Goal: Task Accomplishment & Management: Manage account settings

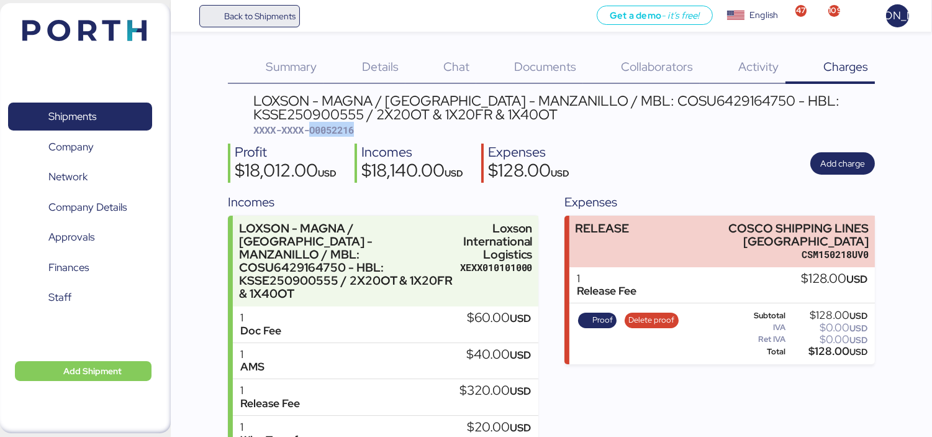
click at [257, 17] on span "Back to Shipments" at bounding box center [259, 16] width 71 height 15
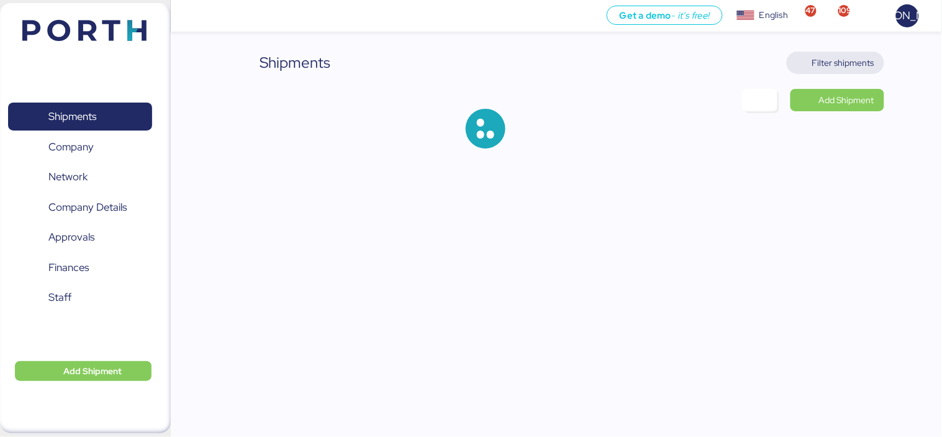
click at [839, 52] on span "Filter shipments" at bounding box center [836, 63] width 98 height 22
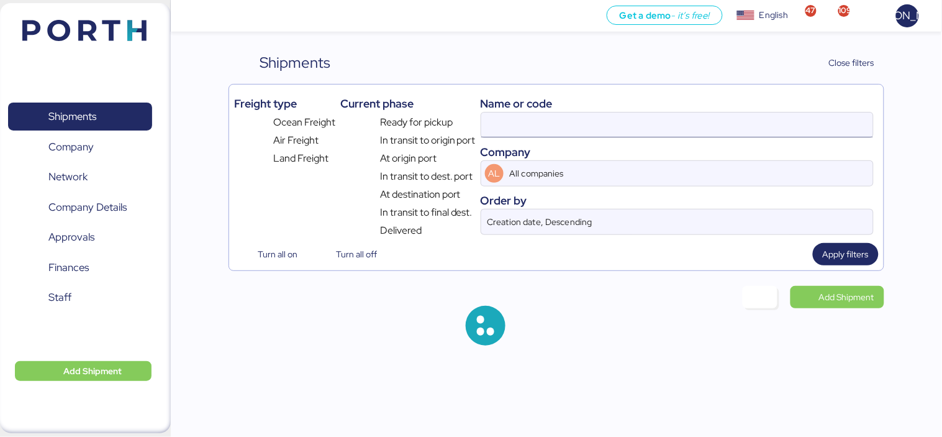
click at [668, 125] on input at bounding box center [677, 124] width 392 height 25
paste input "O0052006"
type input "O0052006"
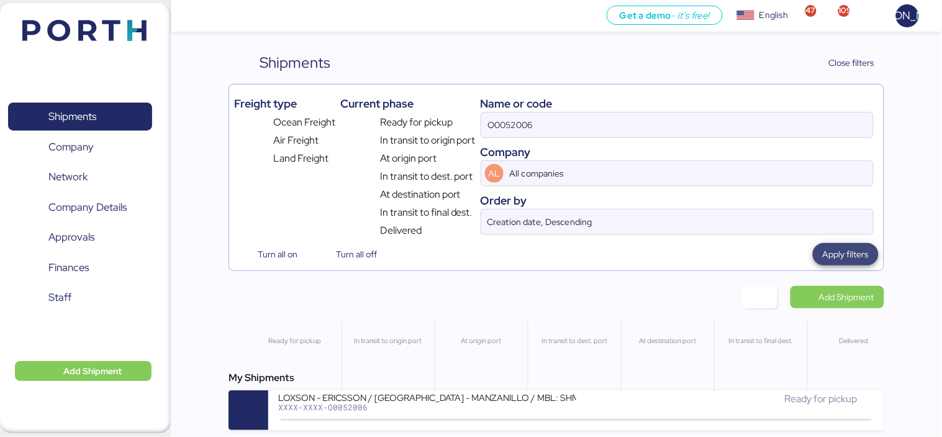
click at [856, 253] on span "Apply filters" at bounding box center [846, 254] width 46 height 15
click at [433, 392] on div "My Shipments LOXSON - ERICSSON / SHANGHAI - MANZANILLO / MBL: SHMZL25155750 - H…" at bounding box center [557, 400] width 656 height 60
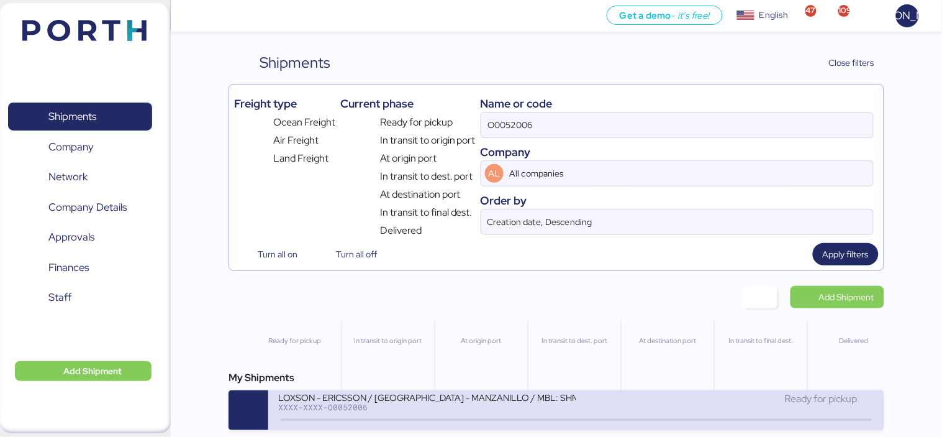
click at [433, 406] on div "XXXX-XXXX-O0052006" at bounding box center [427, 406] width 298 height 9
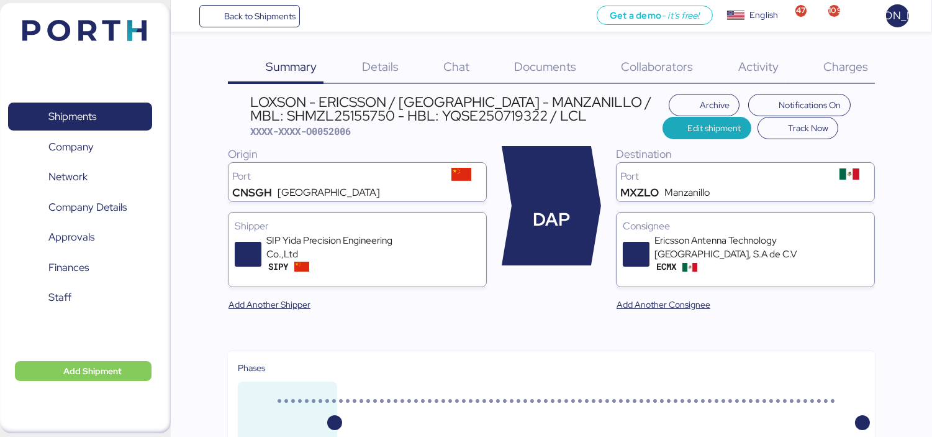
click at [855, 68] on span "Charges" at bounding box center [846, 66] width 45 height 16
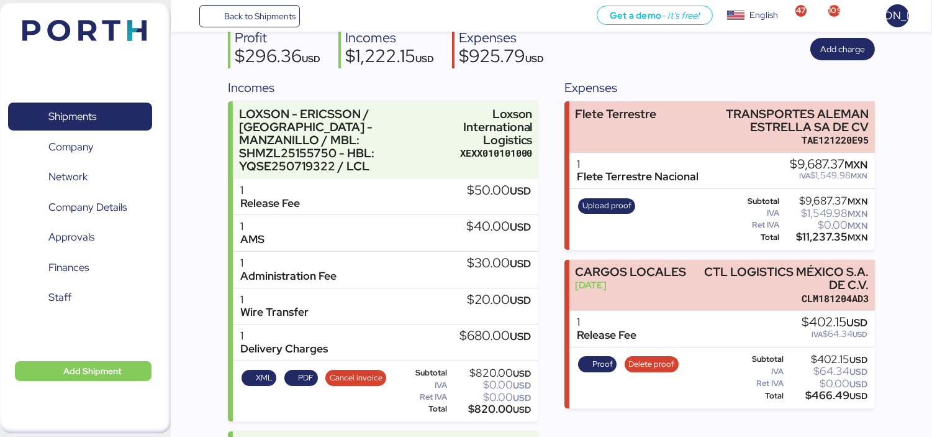
scroll to position [114, 0]
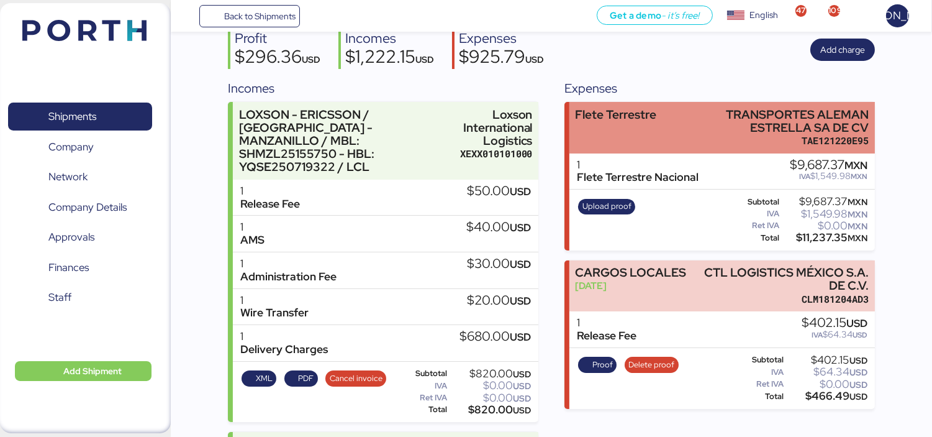
click at [740, 125] on div "TRANSPORTES ALEMAN ESTRELLA SA DE CV" at bounding box center [781, 121] width 176 height 26
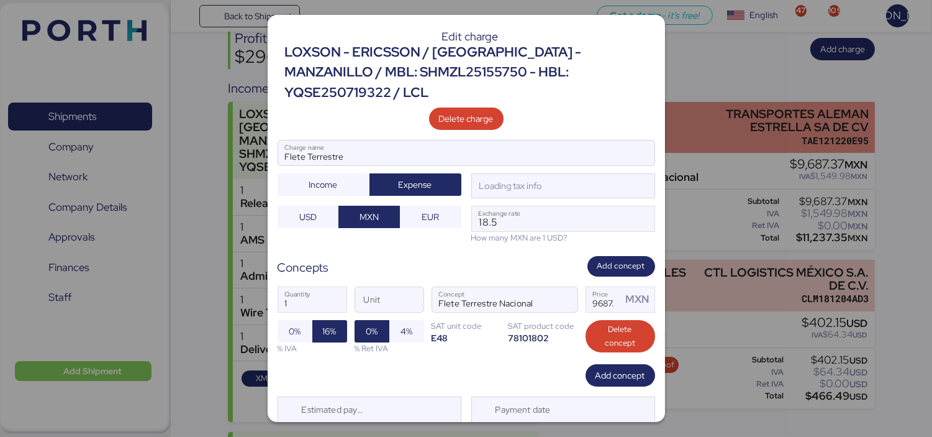
scroll to position [0, 0]
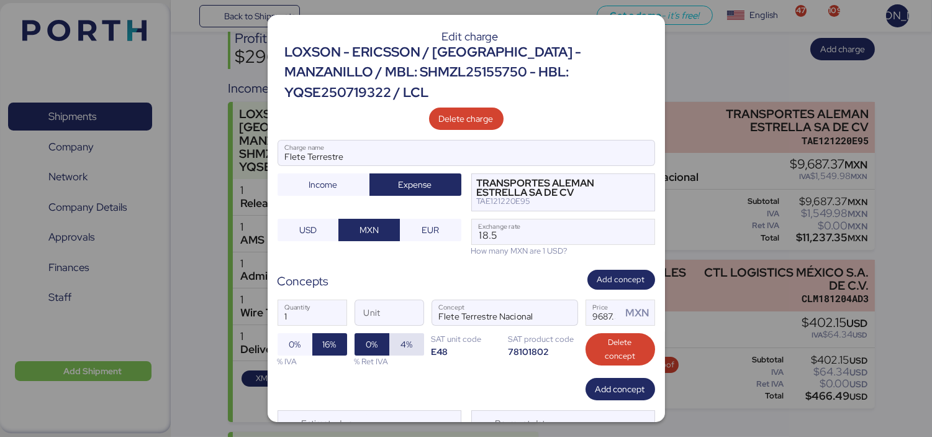
click at [402, 337] on span "4%" at bounding box center [407, 344] width 12 height 15
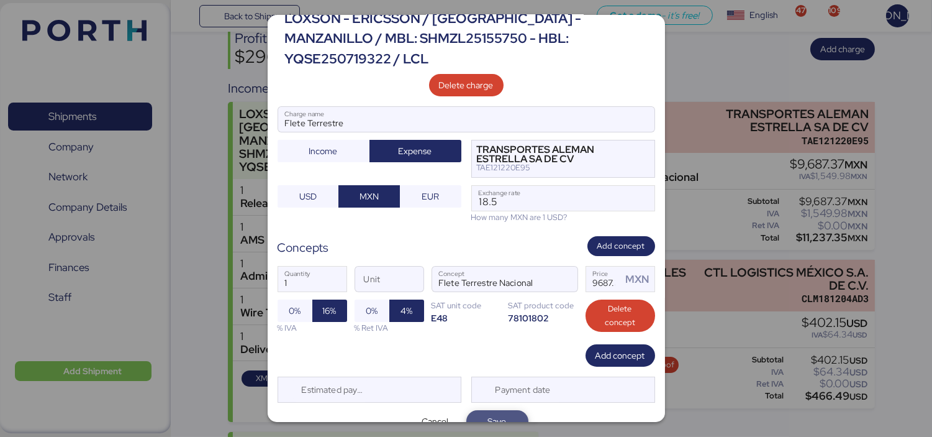
click at [504, 412] on span "Save" at bounding box center [497, 420] width 42 height 17
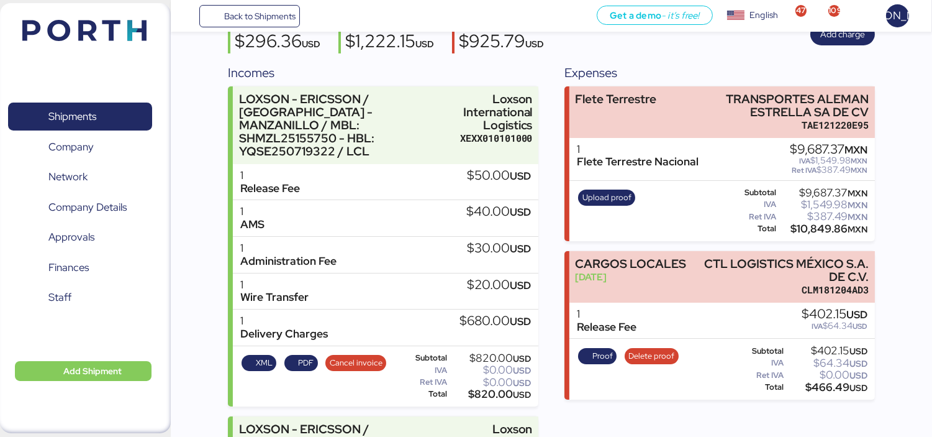
scroll to position [130, 0]
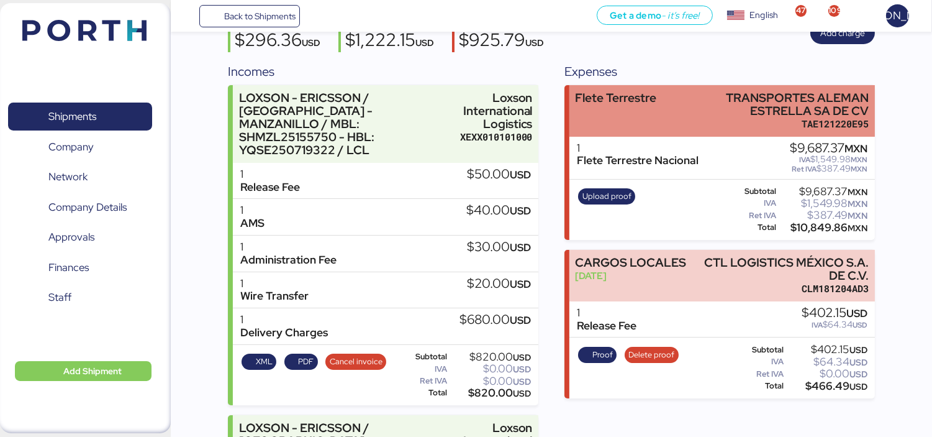
click at [717, 114] on div "TRANSPORTES ALEMAN ESTRELLA SA DE CV" at bounding box center [781, 104] width 176 height 26
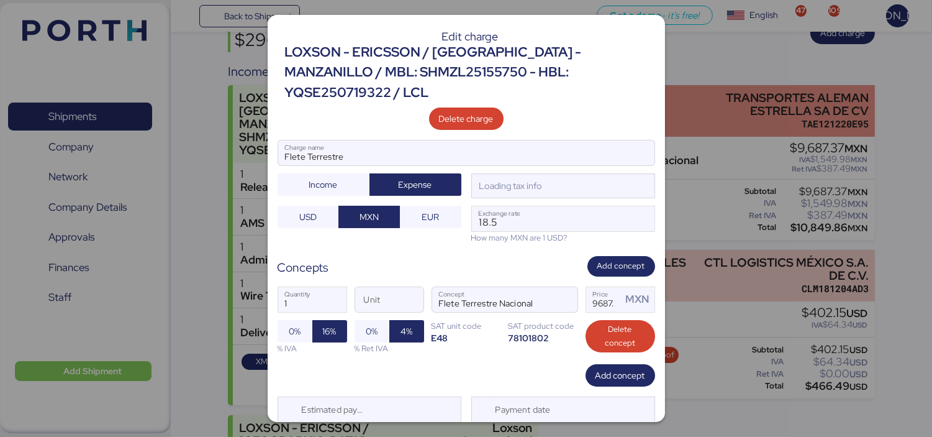
scroll to position [0, 0]
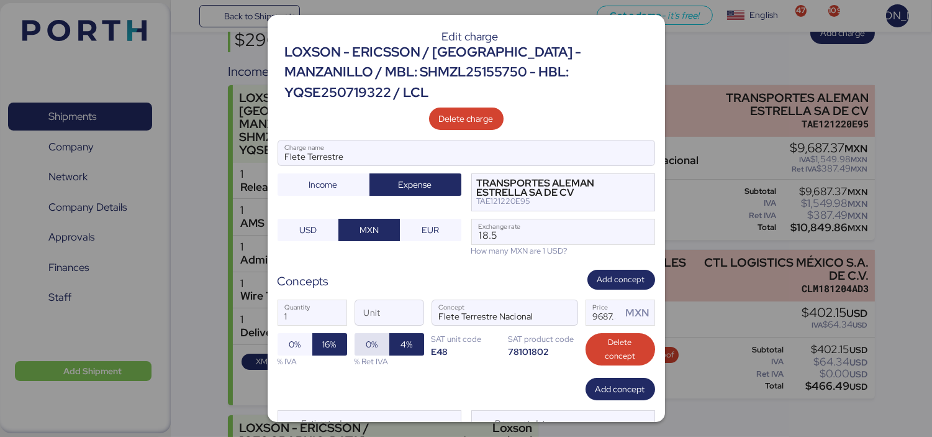
click at [373, 337] on span "0%" at bounding box center [372, 344] width 12 height 15
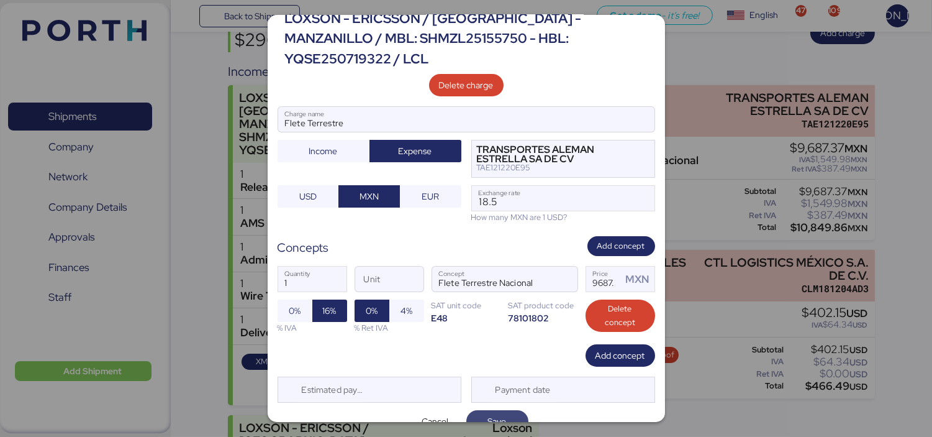
click at [488, 414] on span "Save" at bounding box center [497, 421] width 19 height 15
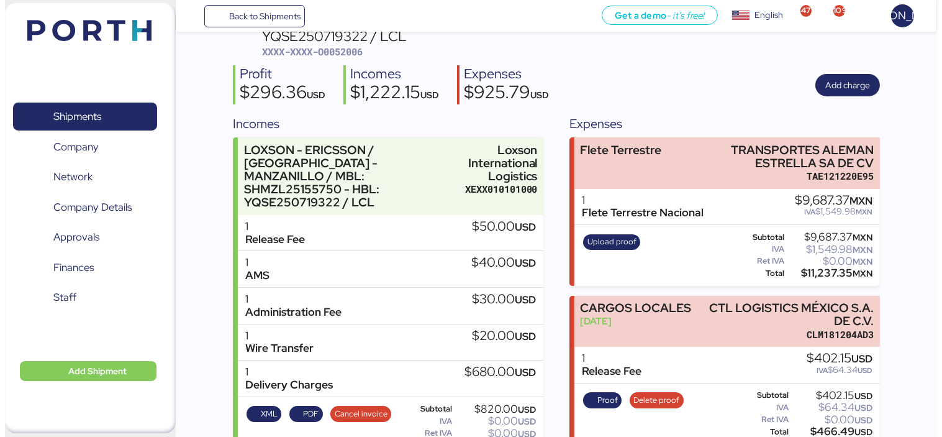
scroll to position [0, 0]
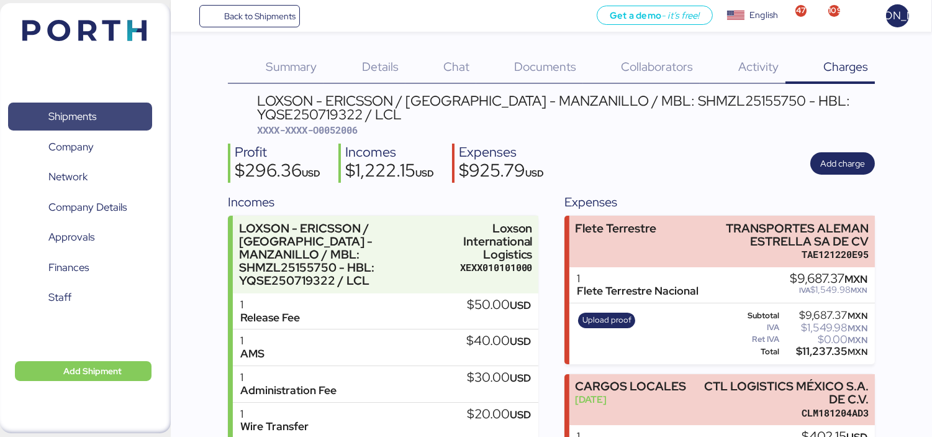
click at [101, 112] on span "Shipments" at bounding box center [80, 116] width 134 height 18
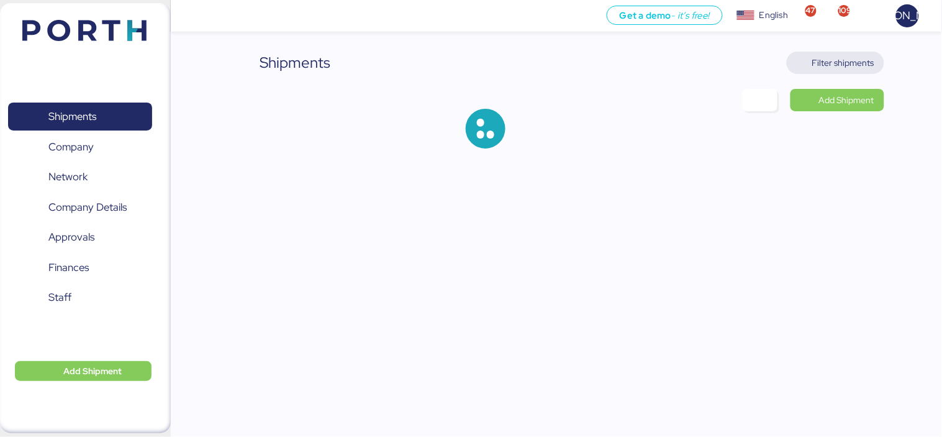
click at [852, 65] on span "Filter shipments" at bounding box center [843, 62] width 62 height 15
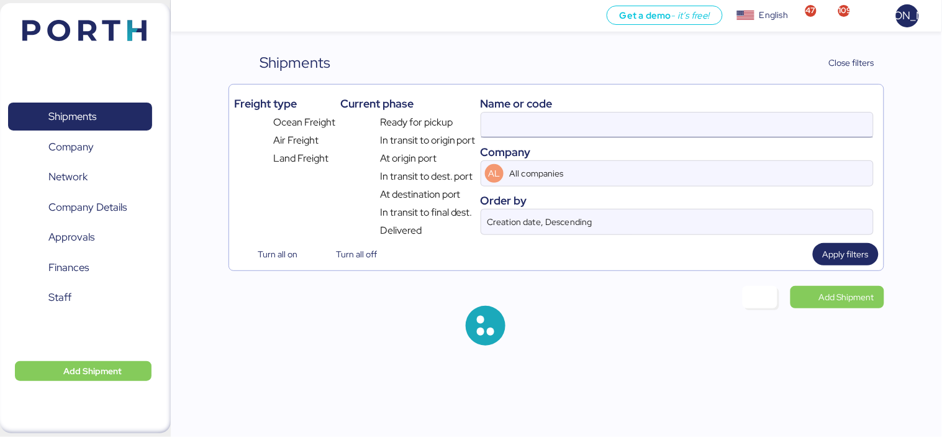
click at [626, 134] on input at bounding box center [677, 124] width 392 height 25
paste input "006-52659036"
type input "006-52659036"
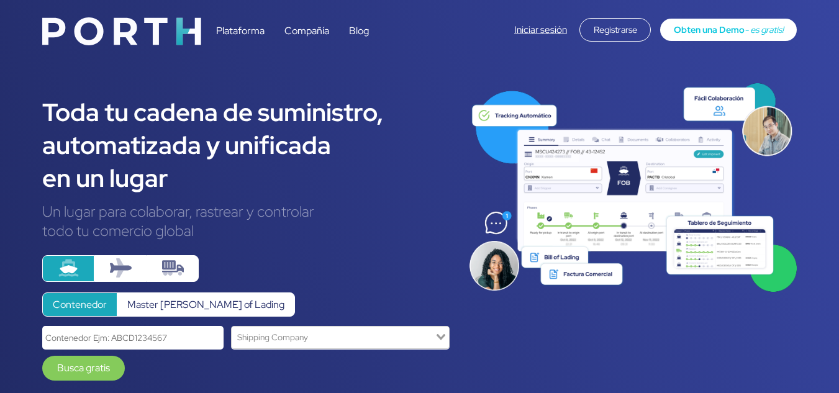
click at [534, 28] on link "Iniciar sesión" at bounding box center [540, 30] width 53 height 12
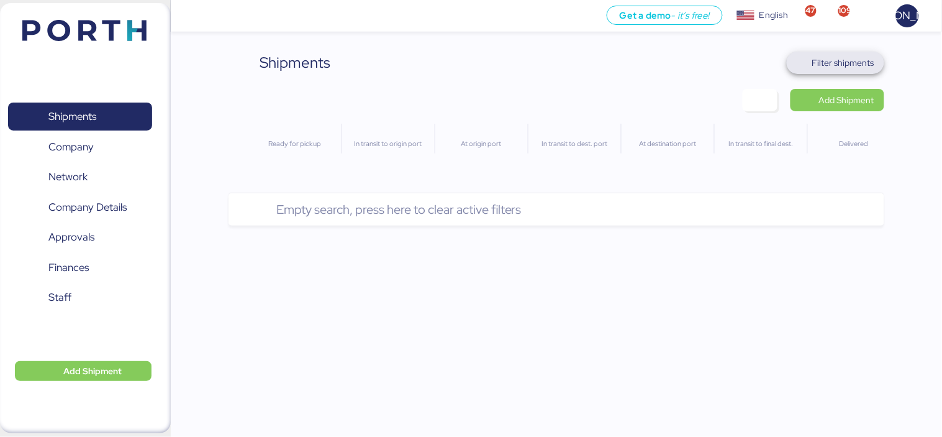
click at [854, 65] on span "Filter shipments" at bounding box center [843, 62] width 62 height 15
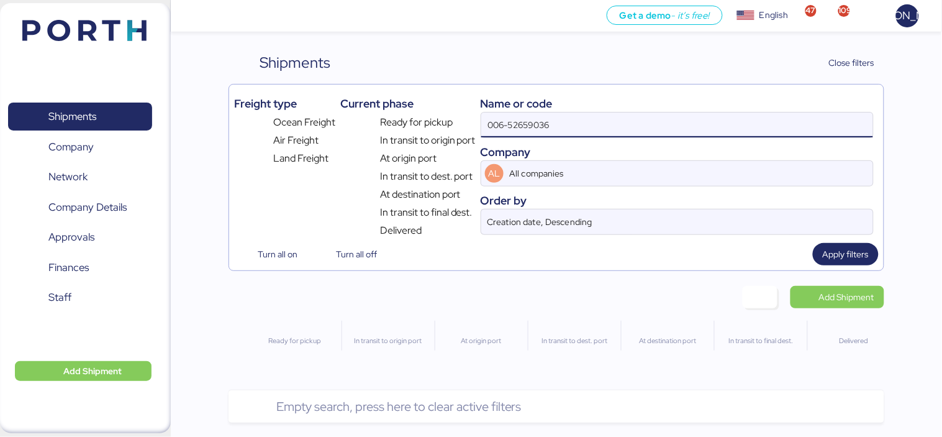
click at [568, 117] on input "006-52659036" at bounding box center [677, 124] width 392 height 25
type input "0"
paste input "O0052006"
type input "O0052006"
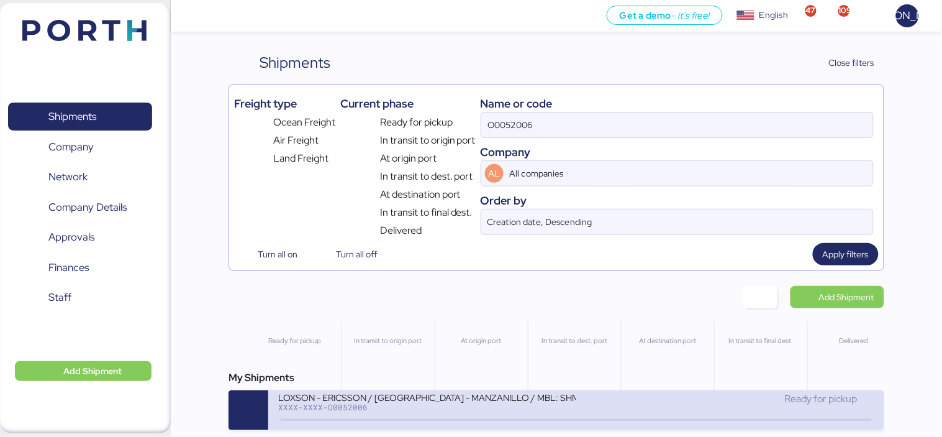
click at [537, 398] on div "LOXSON - ERICSSON / [GEOGRAPHIC_DATA] - MANZANILLO / MBL: SHMZL25155750 - HBL: …" at bounding box center [427, 396] width 298 height 11
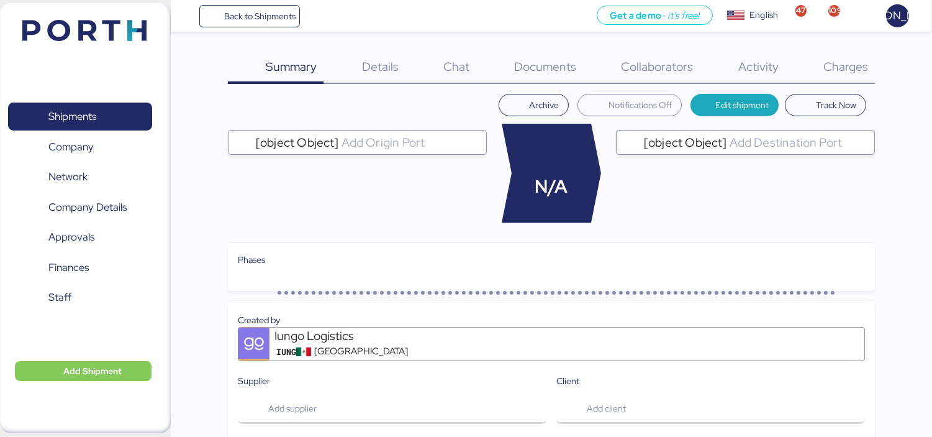
click at [834, 66] on span "Charges" at bounding box center [846, 66] width 45 height 16
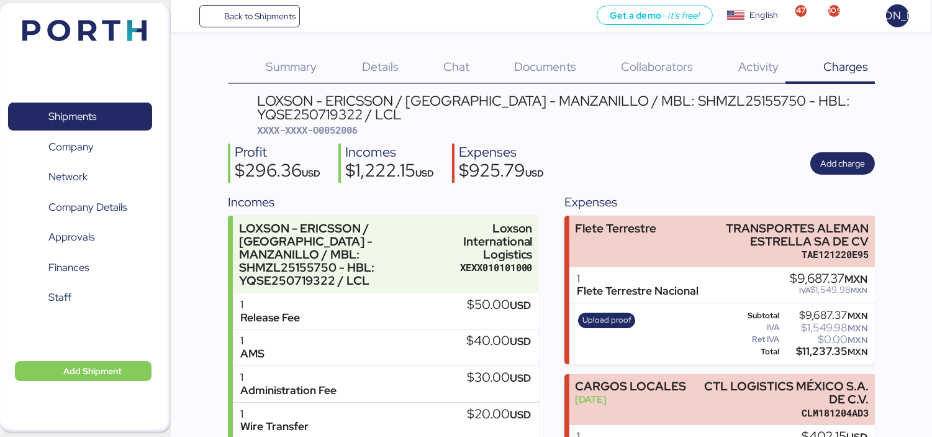
scroll to position [138, 0]
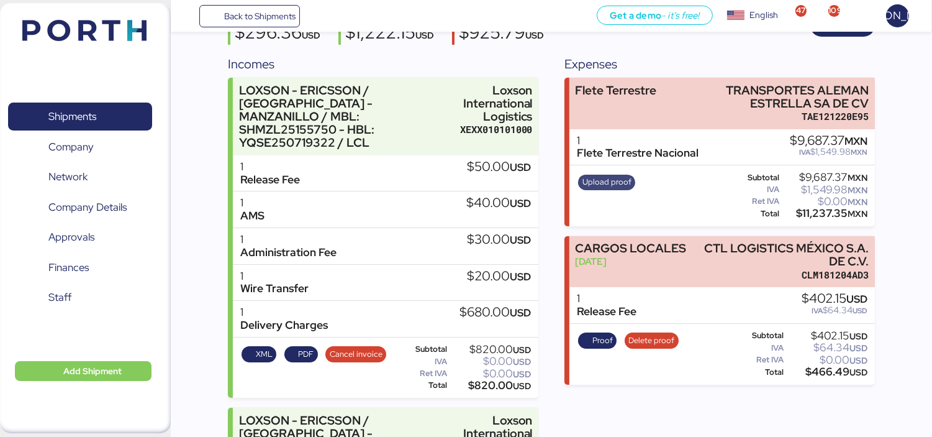
click at [604, 178] on span "Upload proof" at bounding box center [607, 182] width 49 height 14
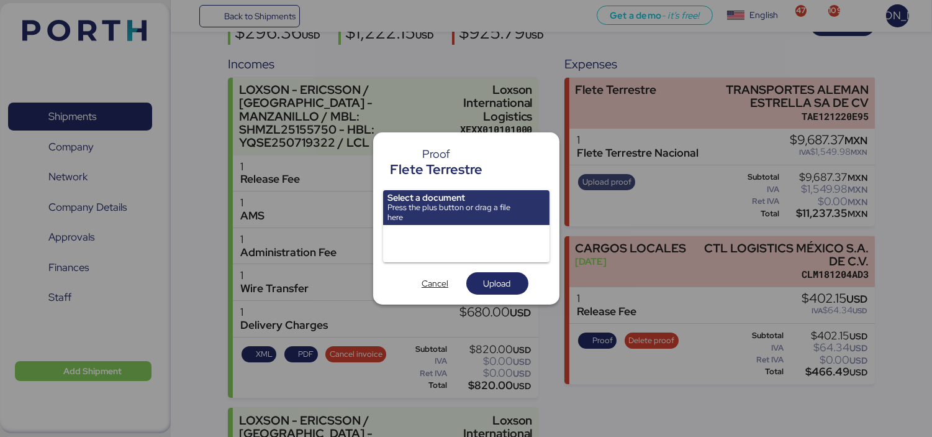
scroll to position [0, 0]
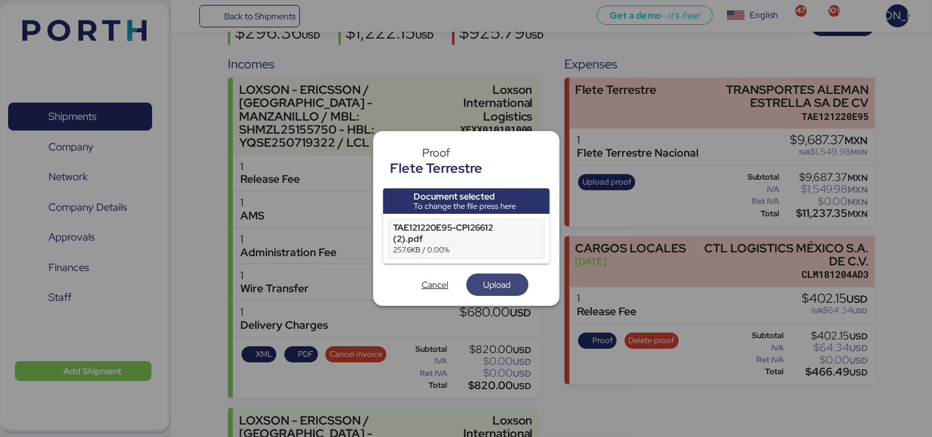
click at [481, 281] on span "Upload" at bounding box center [497, 284] width 42 height 17
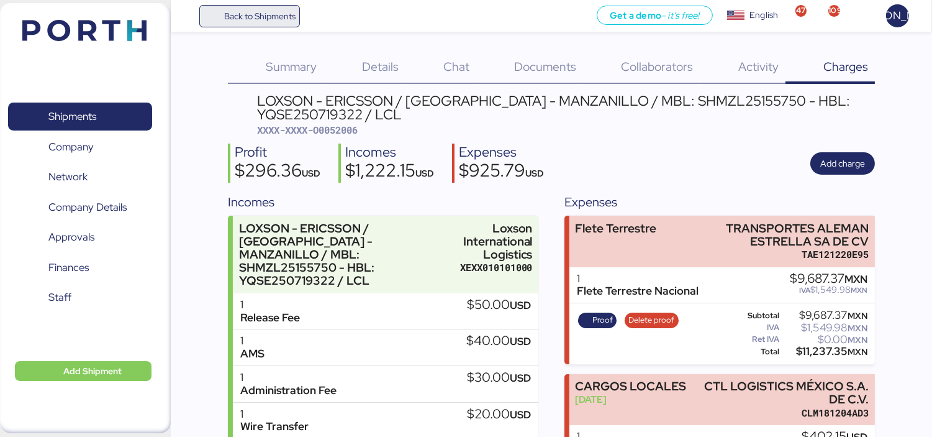
click at [271, 15] on span "Back to Shipments" at bounding box center [259, 16] width 71 height 15
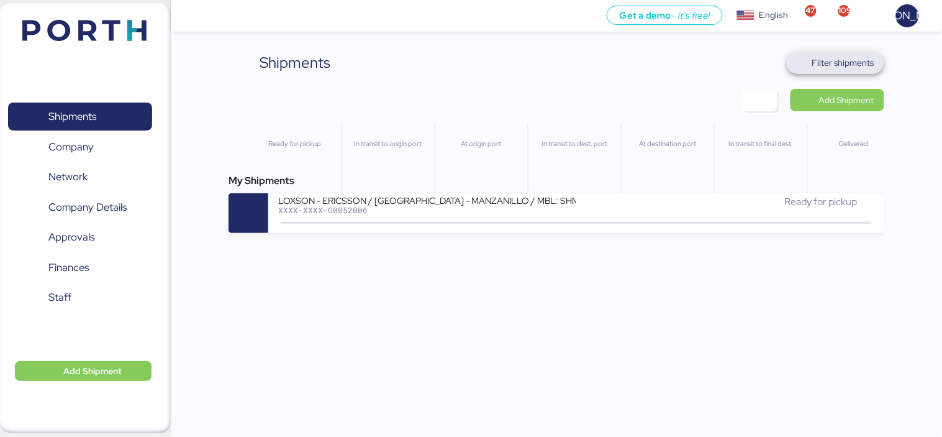
click at [853, 60] on span "Filter shipments" at bounding box center [843, 62] width 62 height 15
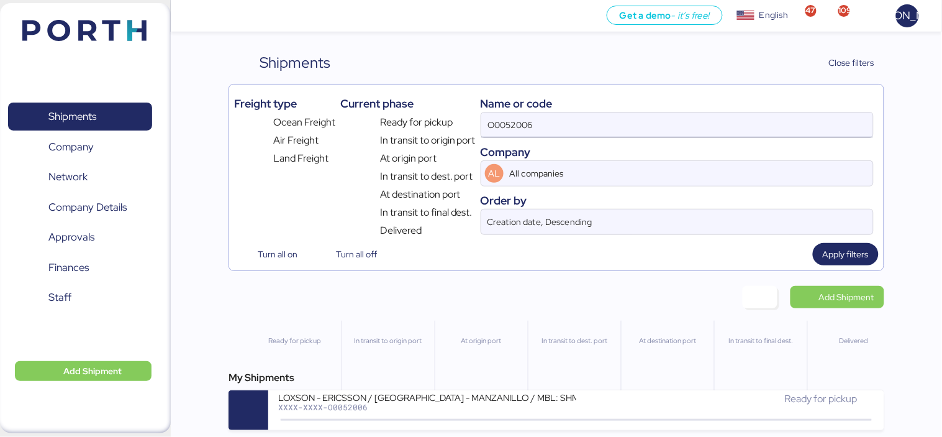
click at [555, 127] on input "O0052006" at bounding box center [677, 124] width 392 height 25
paste input "182"
type input "O0052182"
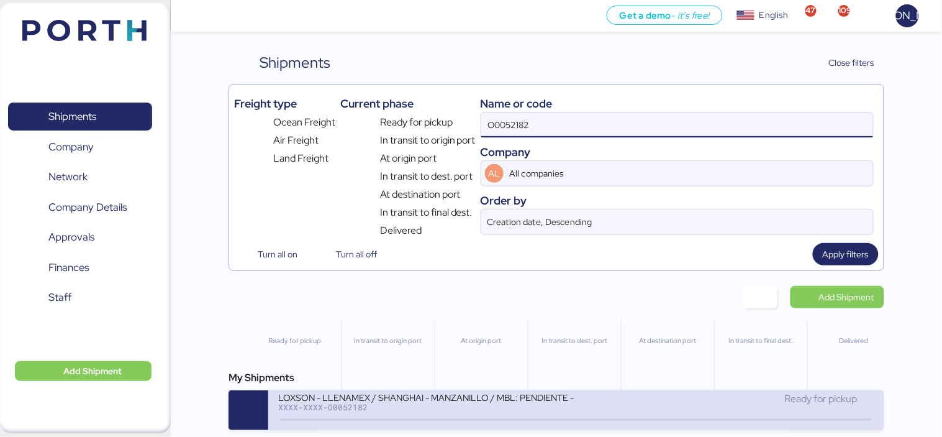
click at [517, 402] on div "LOXSON - LLENAMEX / SHANGHAI - MANZANILLO / MBL: PENDIENTE - HBL: KSSE250907965…" at bounding box center [427, 396] width 298 height 11
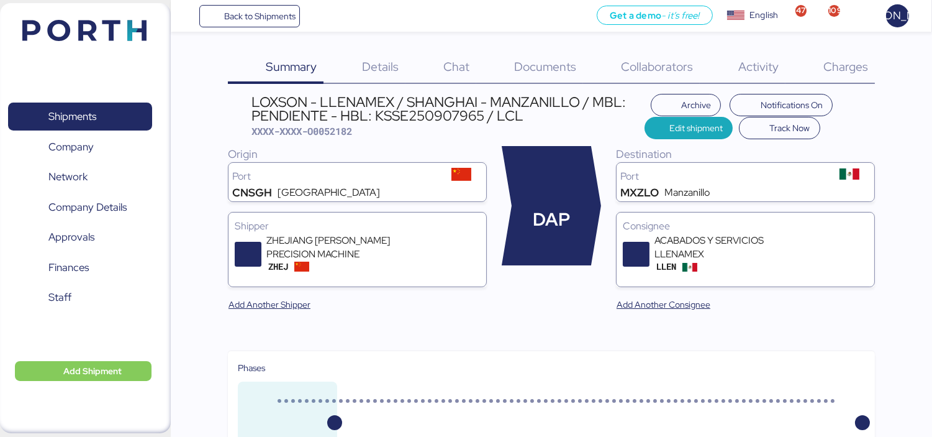
click at [535, 66] on span "Documents" at bounding box center [545, 66] width 62 height 16
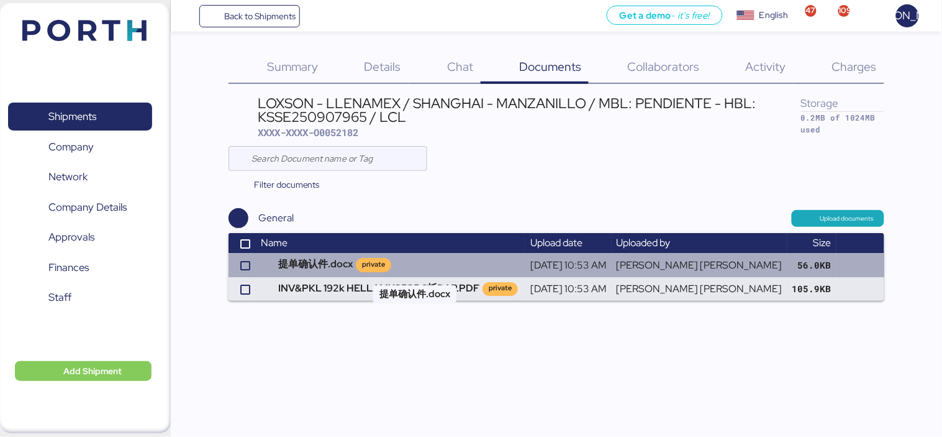
click at [448, 269] on td "提单确认件.docx private" at bounding box center [391, 265] width 270 height 24
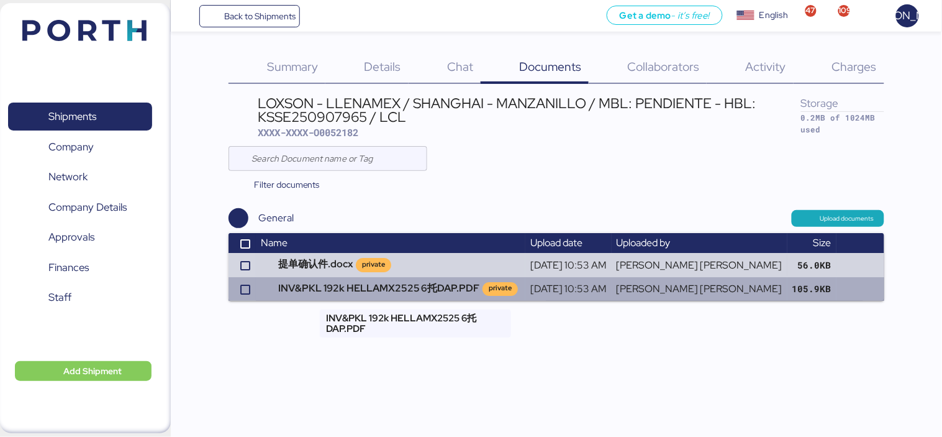
click at [426, 284] on td "INV&PKL 192k HELLAMX2525 6托DAP.PDF private" at bounding box center [391, 289] width 270 height 24
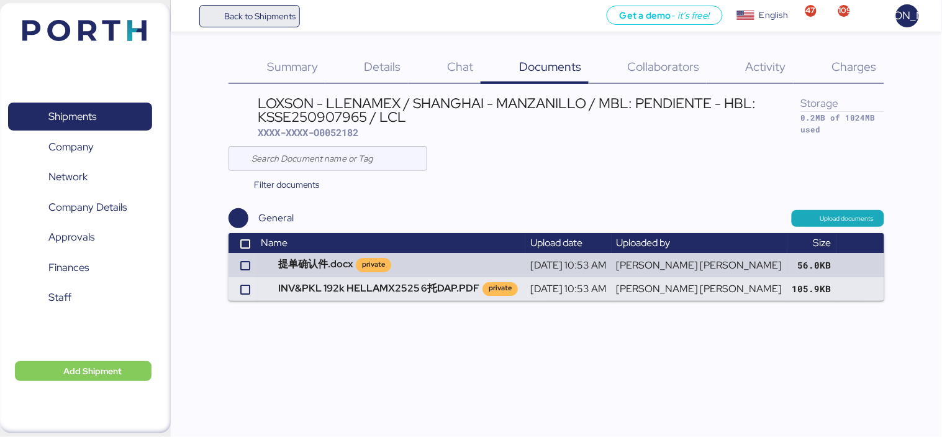
click at [265, 19] on span "Back to Shipments" at bounding box center [259, 16] width 71 height 15
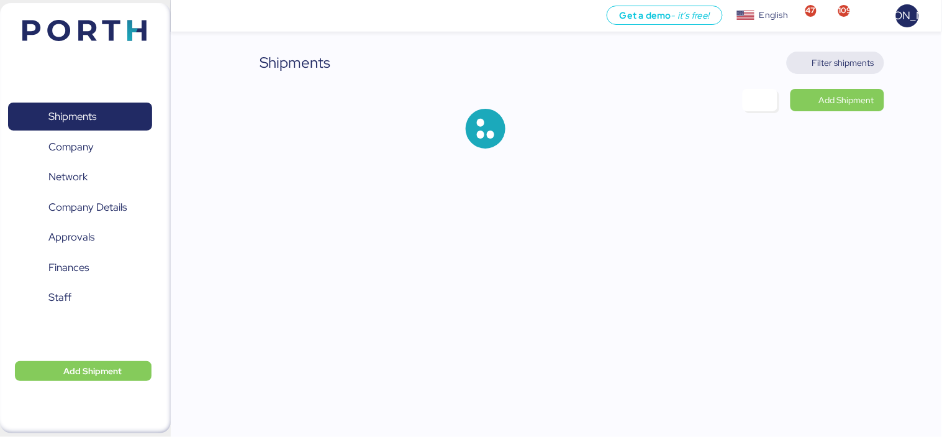
click at [833, 65] on span "Filter shipments" at bounding box center [843, 62] width 62 height 15
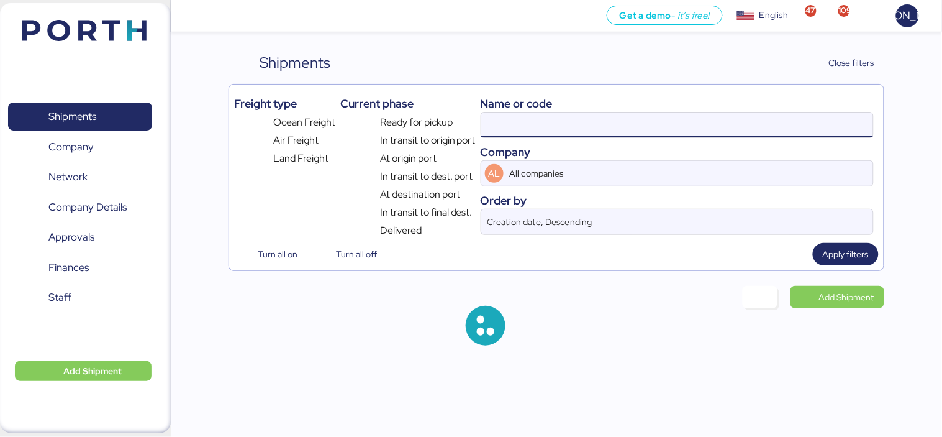
click at [535, 119] on input at bounding box center [677, 124] width 392 height 25
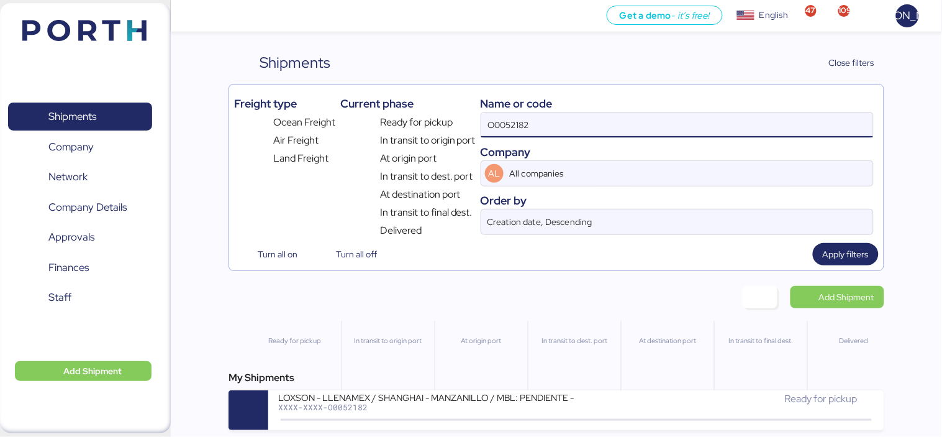
drag, startPoint x: 535, startPoint y: 119, endPoint x: 507, endPoint y: 121, distance: 28.6
click at [507, 121] on input "O0052182" at bounding box center [677, 124] width 392 height 25
paste input "1"
type input "O0052181"
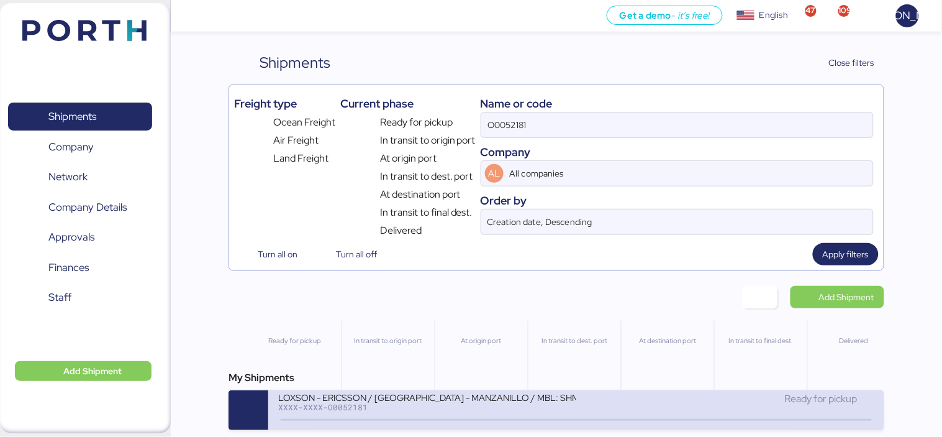
click at [438, 402] on div "LOXSON - ERICSSON / [GEOGRAPHIC_DATA] - MANZANILLO / MBL: SHMZL25190329 - HBL: …" at bounding box center [427, 396] width 298 height 11
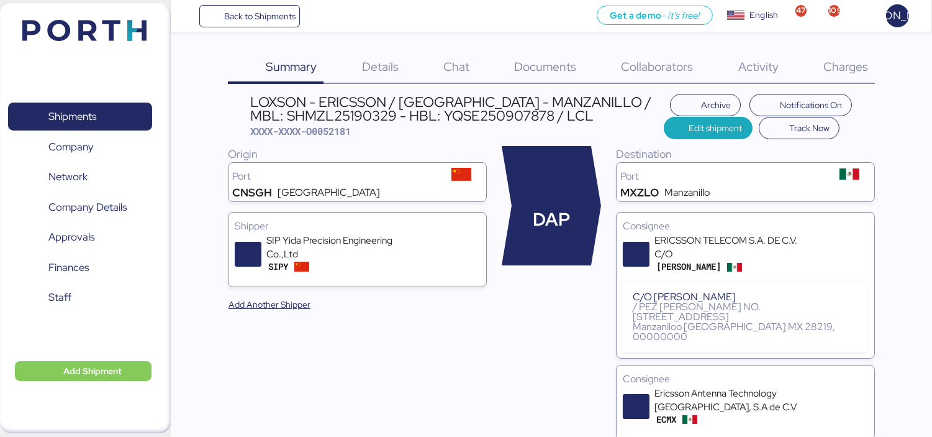
click at [568, 52] on div "Documents 0" at bounding box center [529, 68] width 107 height 32
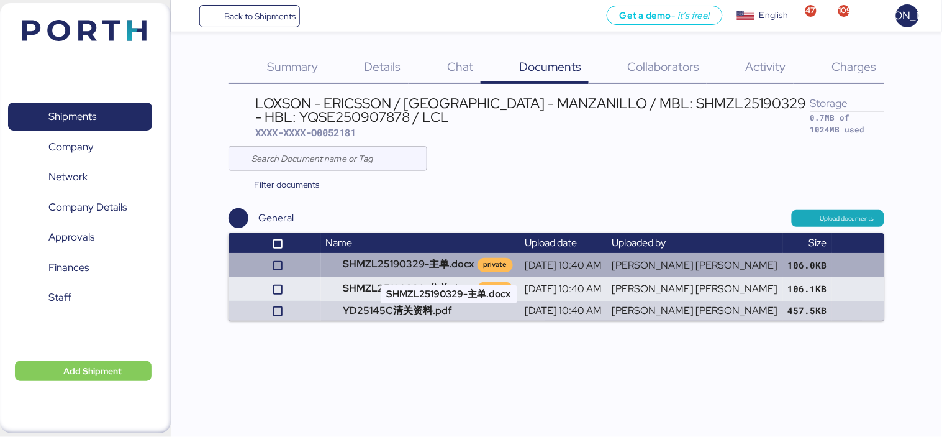
click at [419, 266] on td "SHMZL25190329-主单.docx private" at bounding box center [420, 265] width 199 height 24
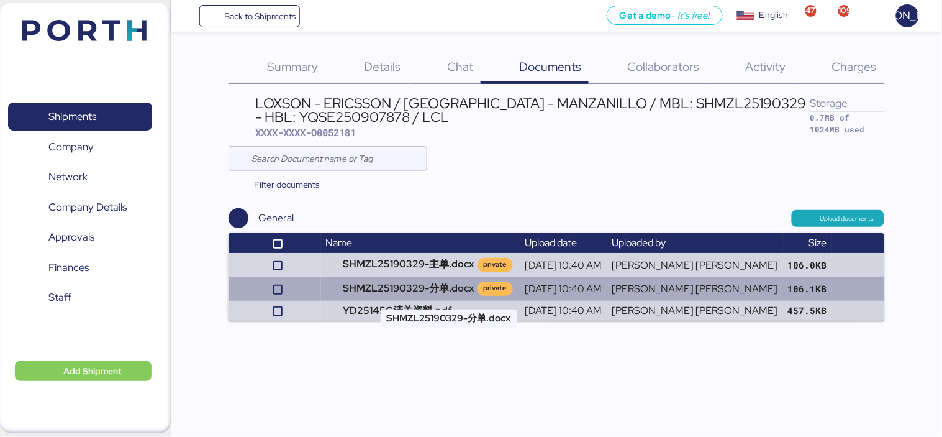
click at [398, 283] on td "SHMZL25190329-分单.docx private" at bounding box center [420, 289] width 199 height 24
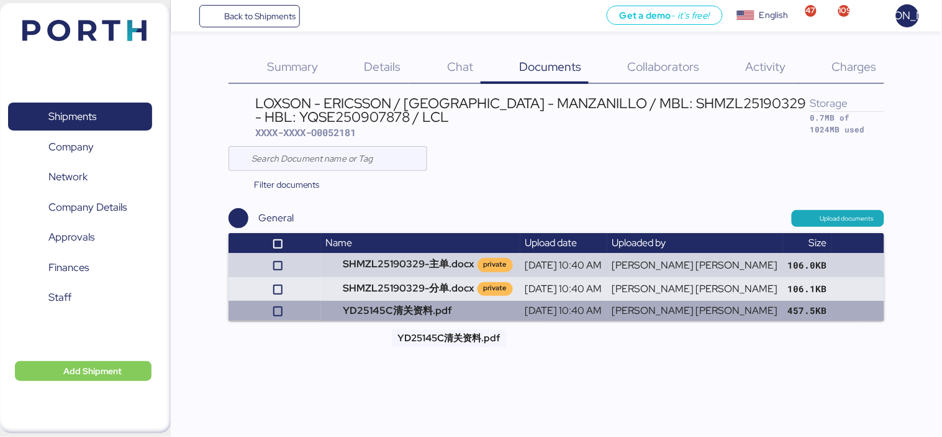
click at [417, 308] on td "YD25145C清关资料.pdf" at bounding box center [420, 311] width 199 height 20
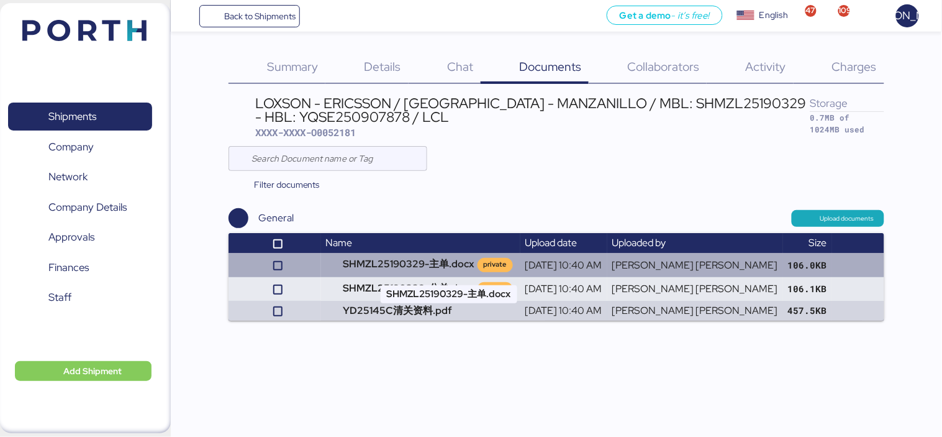
click at [427, 263] on td "SHMZL25190329-主单.docx private" at bounding box center [420, 265] width 199 height 24
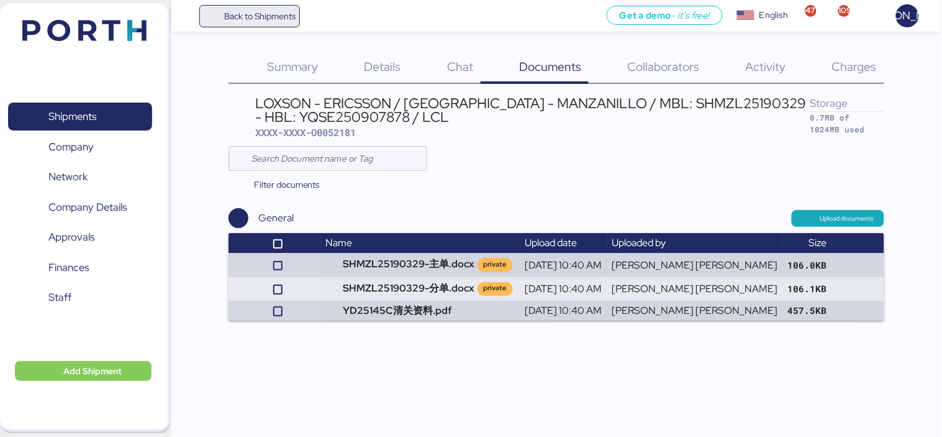
click at [242, 6] on span "Back to Shipments" at bounding box center [250, 16] width 93 height 22
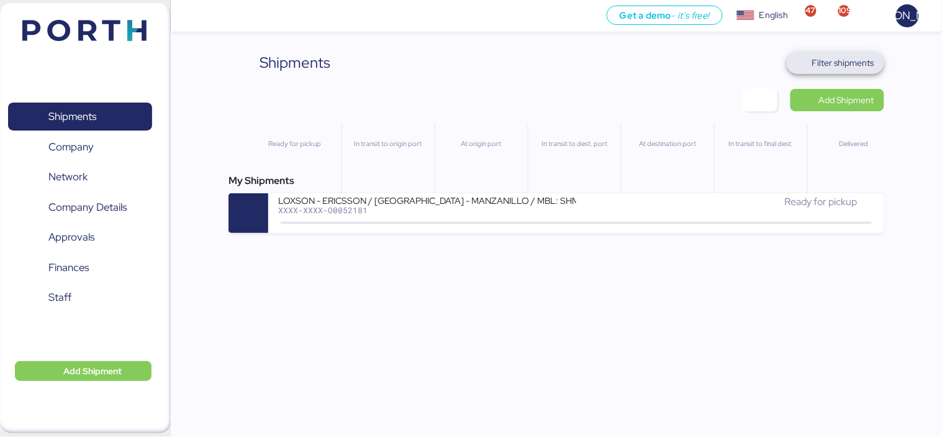
click at [846, 59] on span "Filter shipments" at bounding box center [843, 62] width 62 height 15
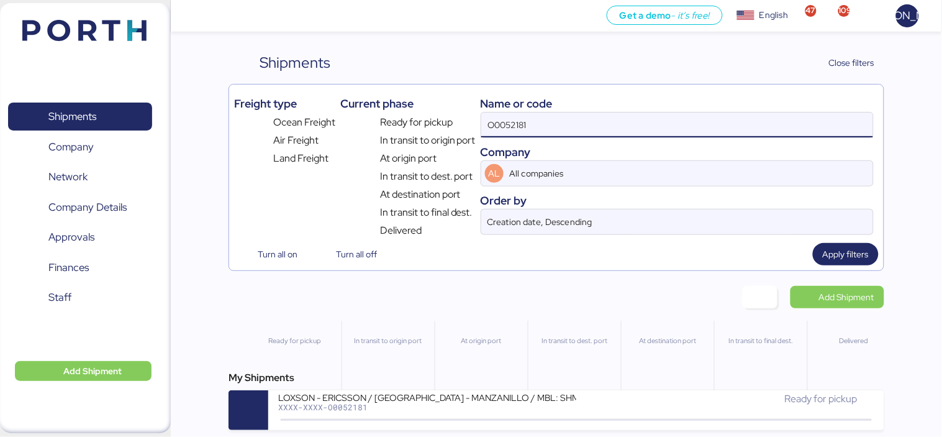
click at [576, 116] on input "O0052181" at bounding box center [677, 124] width 392 height 25
paste input "2"
type input "O0052182"
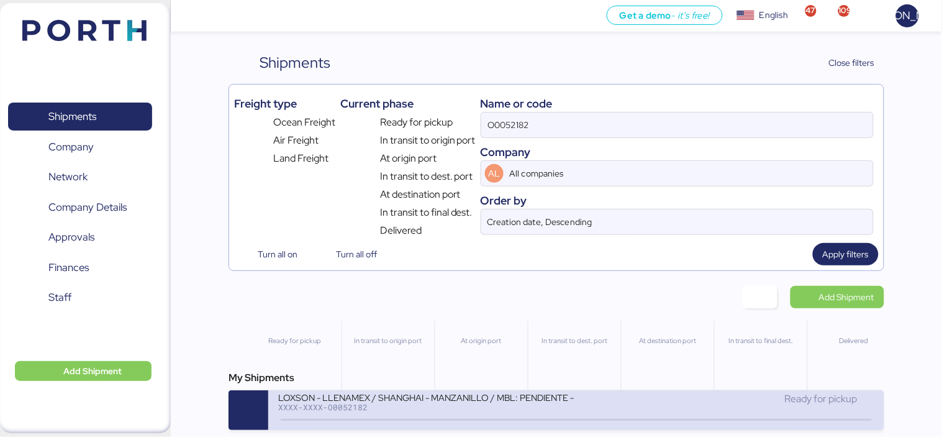
click at [370, 402] on div "LOXSON - LLENAMEX / SHANGHAI - MANZANILLO / MBL: PENDIENTE - HBL: KSSE250907965…" at bounding box center [427, 396] width 298 height 11
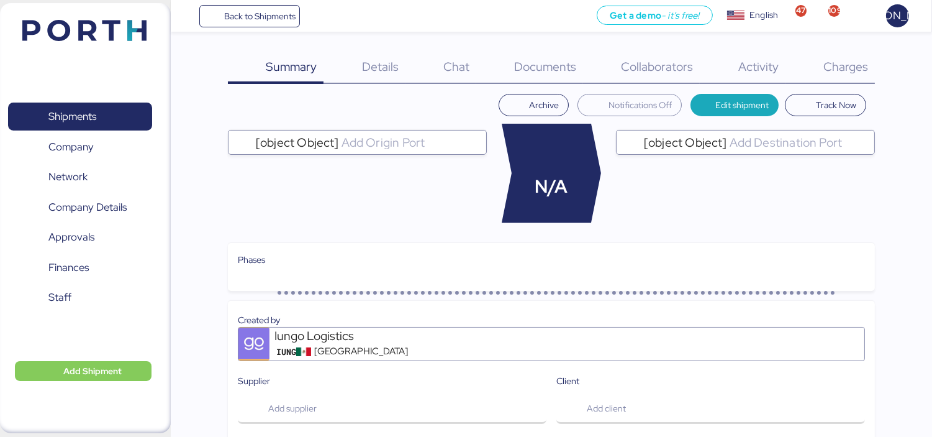
click at [542, 65] on span "Documents" at bounding box center [545, 66] width 62 height 16
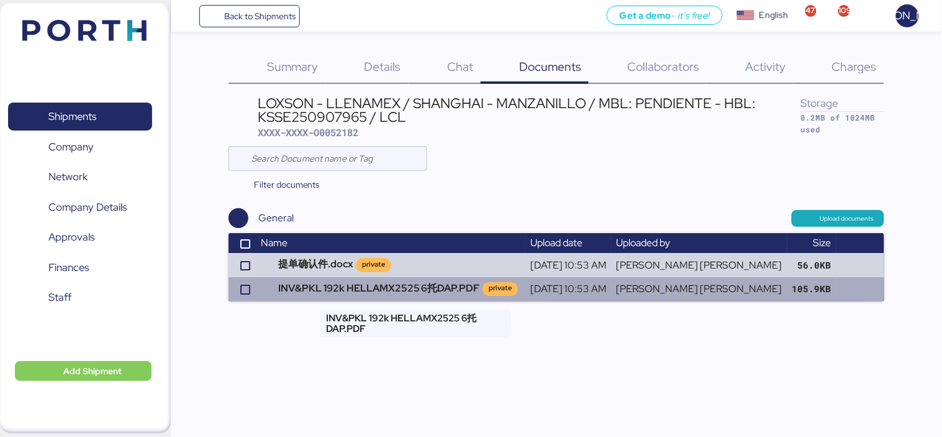
click at [381, 288] on td "INV&PKL 192k HELLAMX2525 6托DAP.PDF private" at bounding box center [391, 289] width 270 height 24
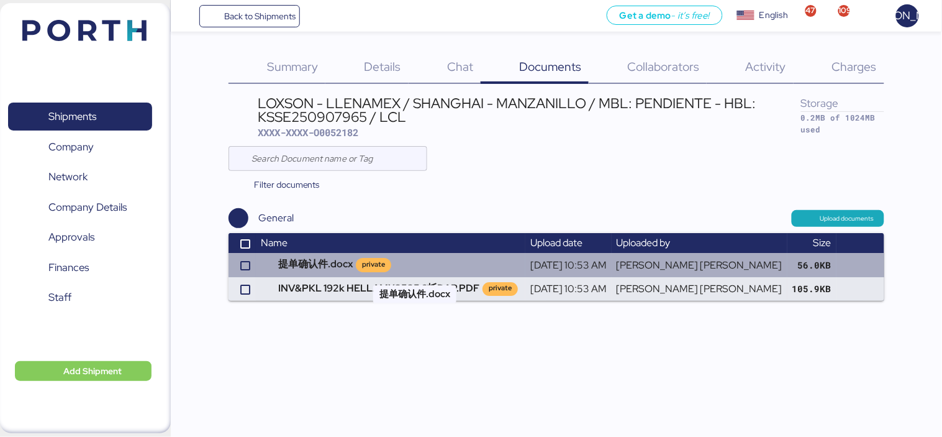
click at [343, 265] on td "提单确认件.docx private" at bounding box center [391, 265] width 270 height 24
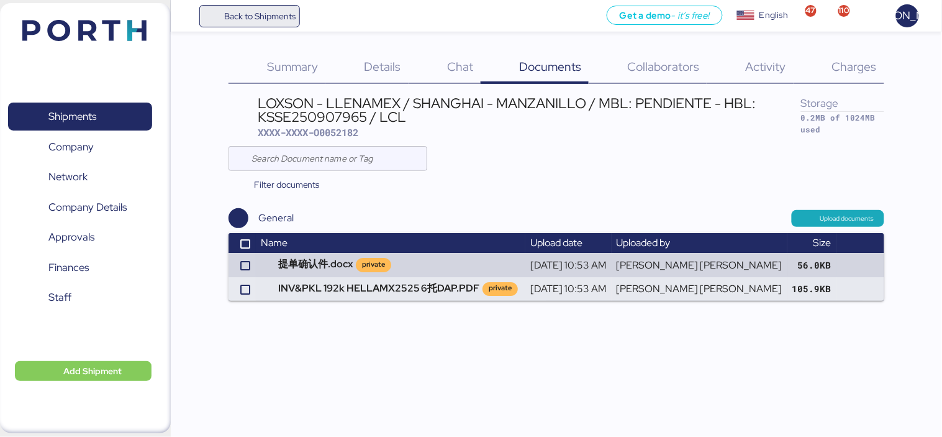
click at [259, 9] on span "Back to Shipments" at bounding box center [259, 16] width 71 height 15
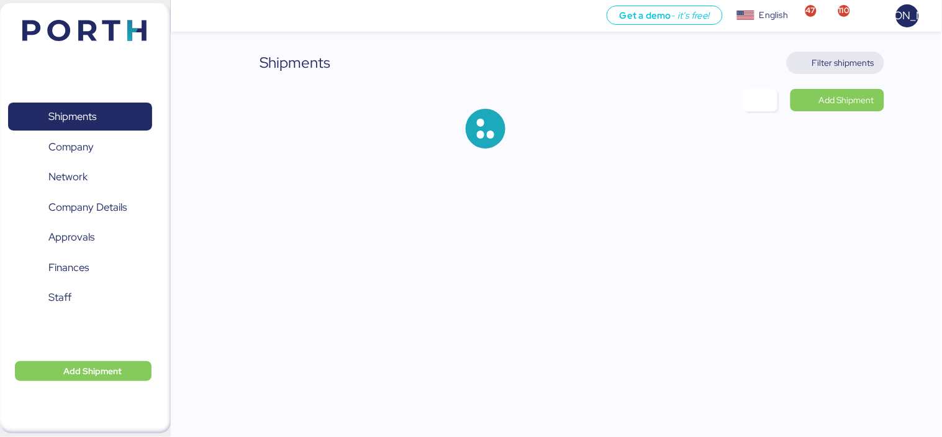
click at [831, 65] on span "Filter shipments" at bounding box center [843, 62] width 62 height 15
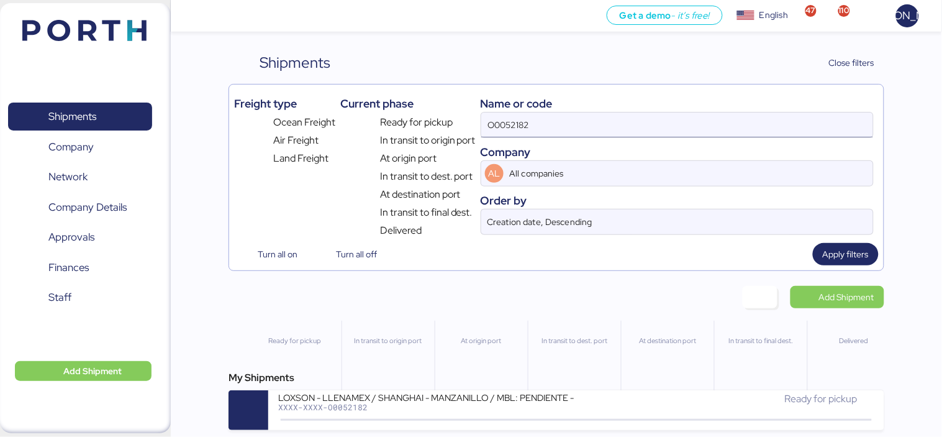
click at [583, 121] on input "O0052182" at bounding box center [677, 124] width 392 height 25
paste input "224"
type input "O0052224"
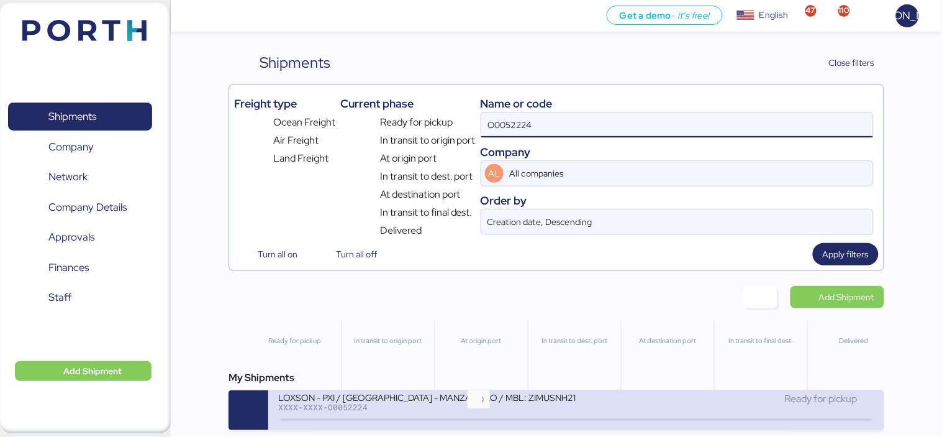
click at [478, 421] on icon at bounding box center [479, 420] width 60 height 14
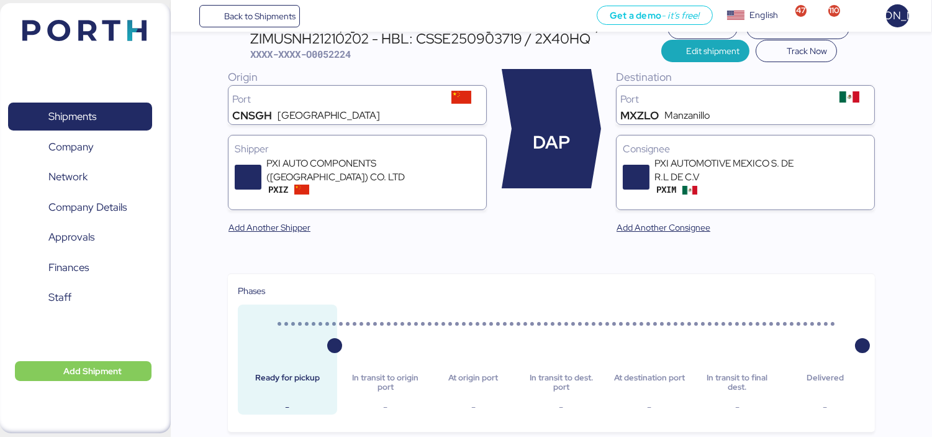
scroll to position [16, 0]
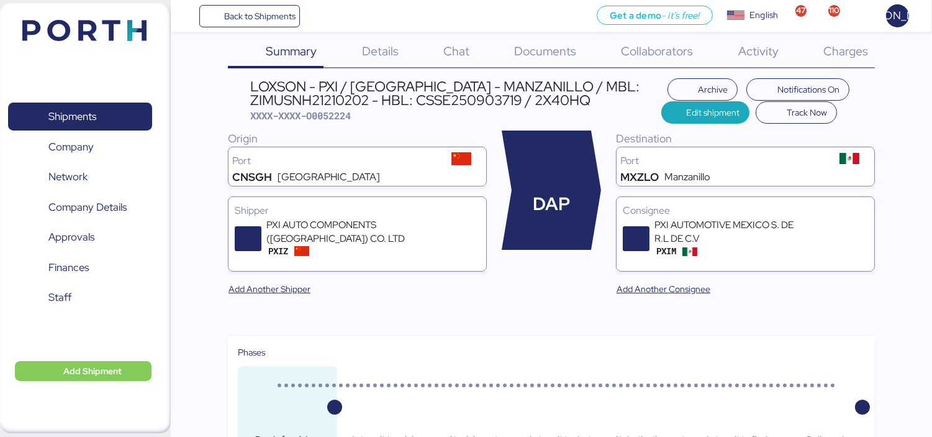
drag, startPoint x: 384, startPoint y: 50, endPoint x: 370, endPoint y: 45, distance: 14.8
click at [370, 45] on span "Details" at bounding box center [380, 51] width 37 height 16
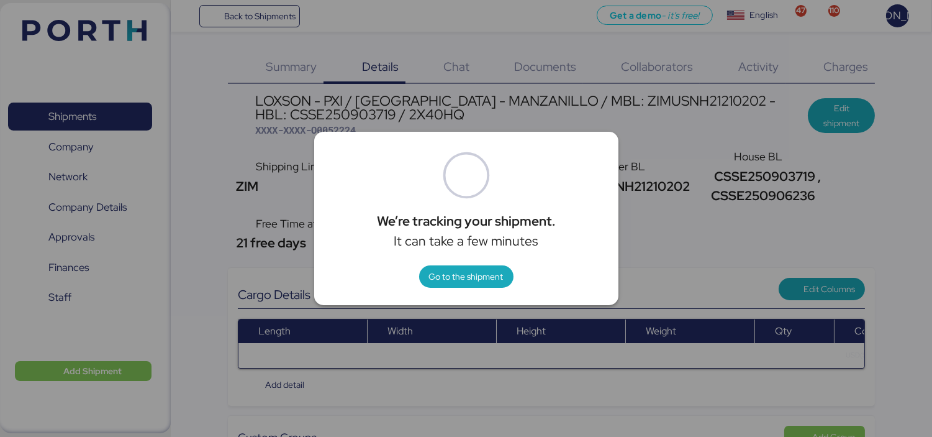
click at [482, 301] on div "We’re tracking your shipment. It can take a few minutes Go to the shipment" at bounding box center [466, 218] width 304 height 173
click at [481, 276] on span "Go to the shipment" at bounding box center [466, 276] width 75 height 15
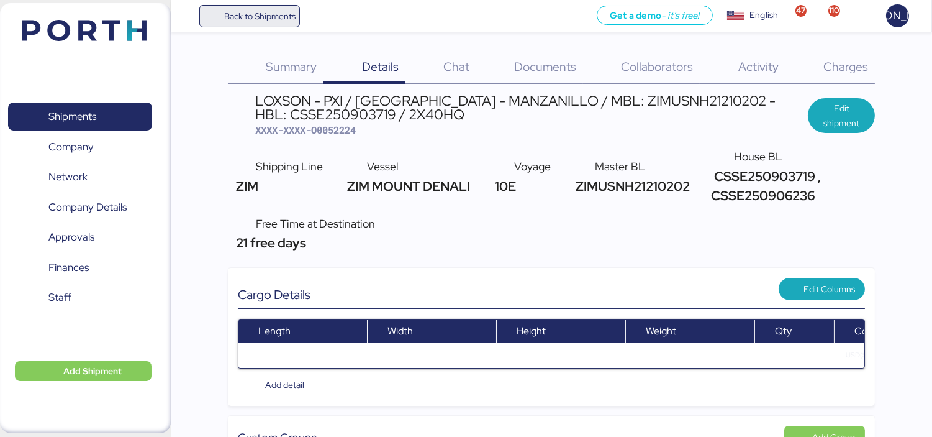
click at [247, 14] on span "Back to Shipments" at bounding box center [259, 16] width 71 height 15
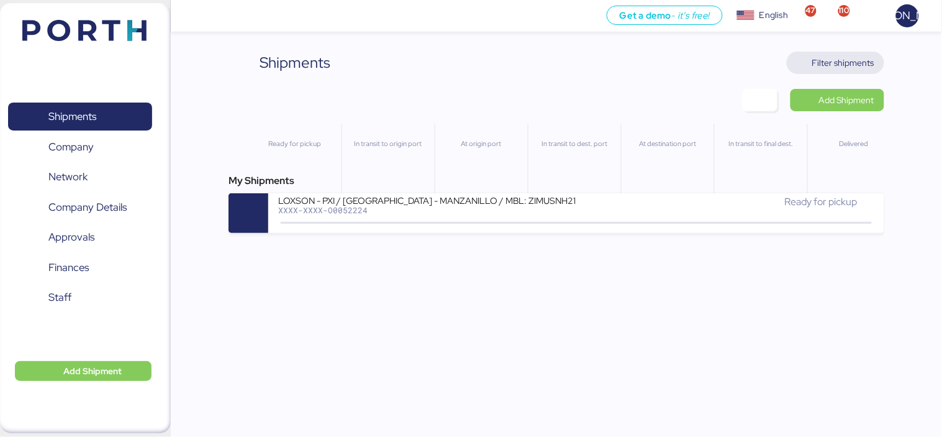
click at [848, 71] on span "Filter shipments" at bounding box center [836, 62] width 78 height 17
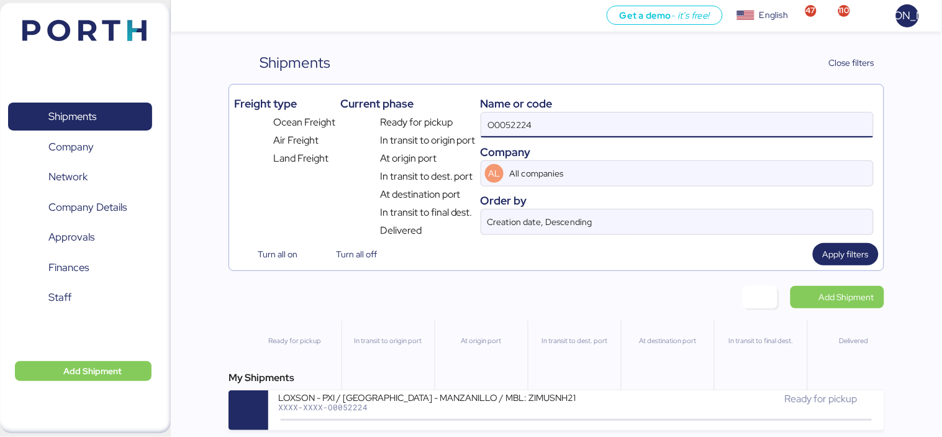
click at [561, 132] on input "O0052224" at bounding box center [677, 124] width 392 height 25
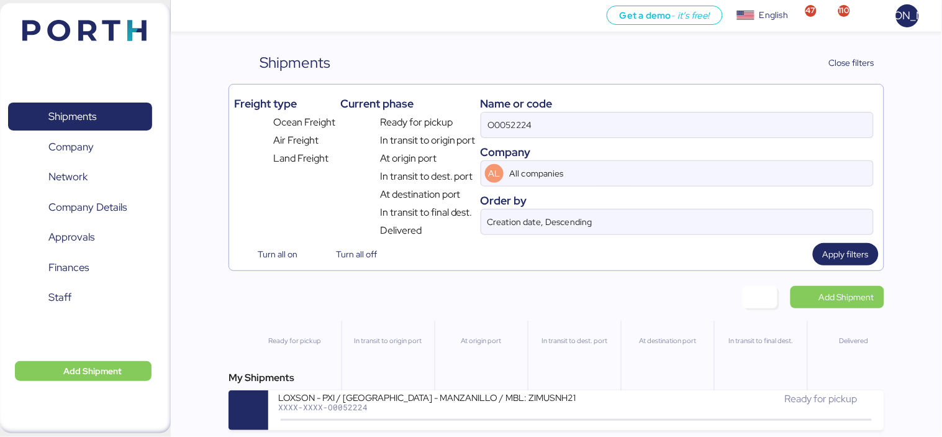
click at [552, 145] on div "Company" at bounding box center [677, 151] width 393 height 17
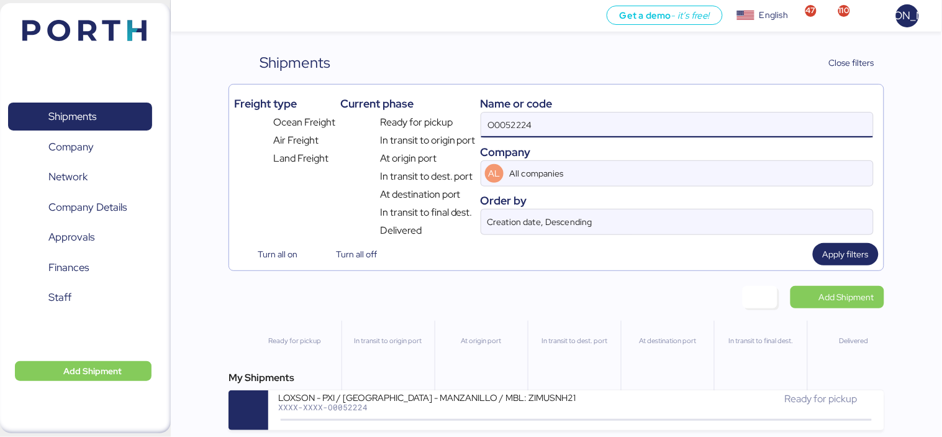
click at [556, 129] on input "O0052224" at bounding box center [677, 124] width 392 height 25
paste input "30"
type input "O0052230"
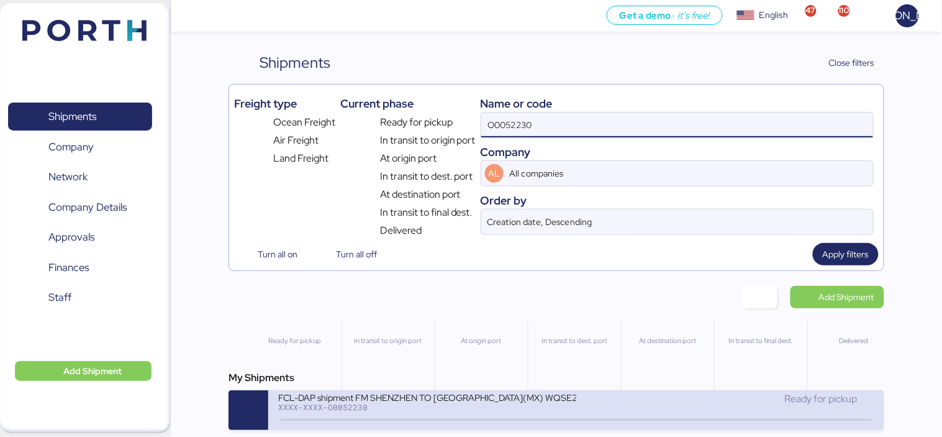
click at [383, 395] on div "FCL-DAP shipment FM SHENZHEN TO [GEOGRAPHIC_DATA](MX) WQSE2509X12" at bounding box center [427, 396] width 298 height 11
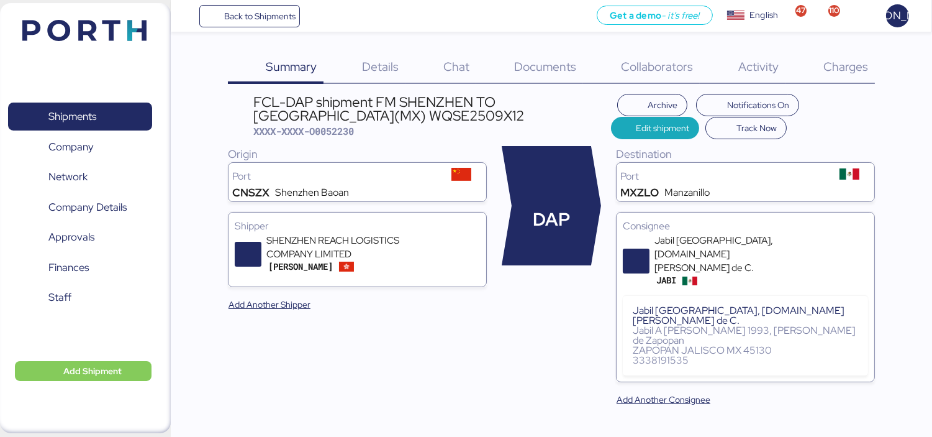
click at [383, 81] on div "Details 0" at bounding box center [364, 68] width 81 height 32
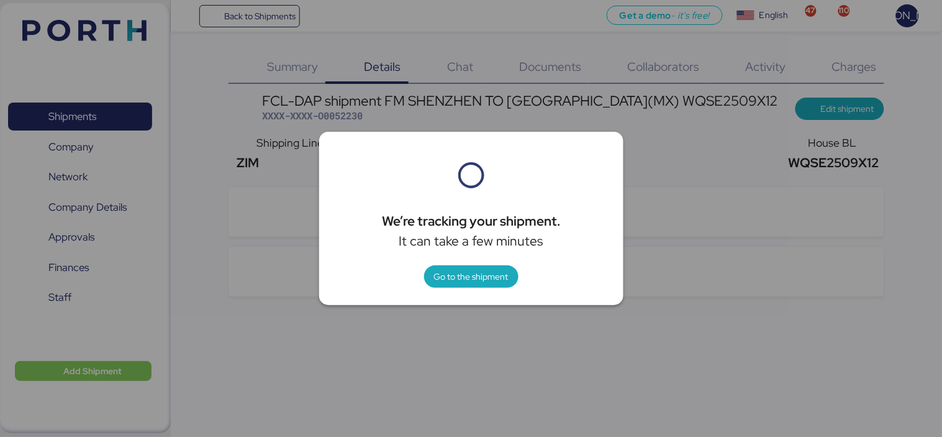
click at [463, 288] on div "We’re tracking your shipment. It can take a few minutes Go to the shipment" at bounding box center [471, 218] width 304 height 173
click at [474, 281] on span "Go to the shipment" at bounding box center [471, 276] width 75 height 15
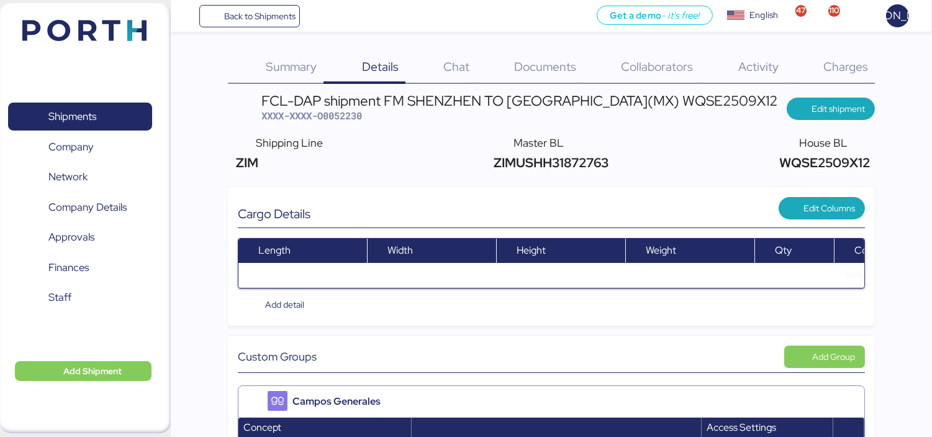
click at [458, 66] on span "Chat" at bounding box center [456, 66] width 26 height 16
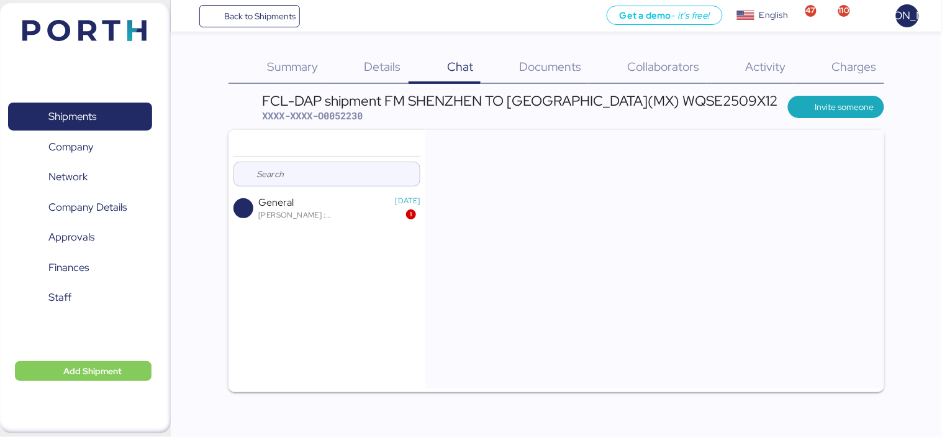
click at [518, 72] on div "Documents 0" at bounding box center [535, 68] width 108 height 32
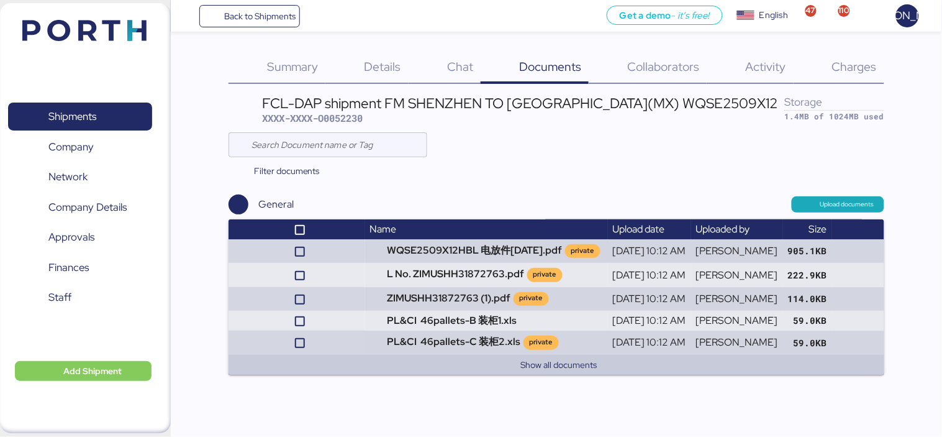
click at [660, 71] on span "Collaborators" at bounding box center [663, 66] width 72 height 16
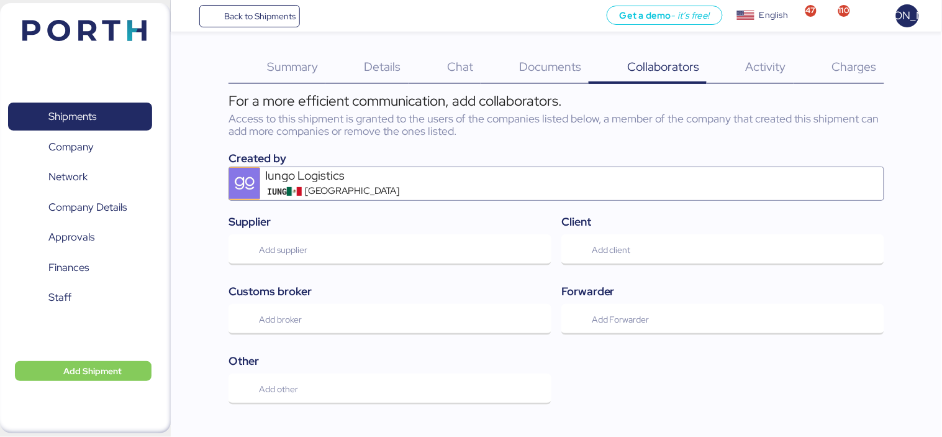
click at [874, 60] on span "Charges" at bounding box center [854, 66] width 45 height 16
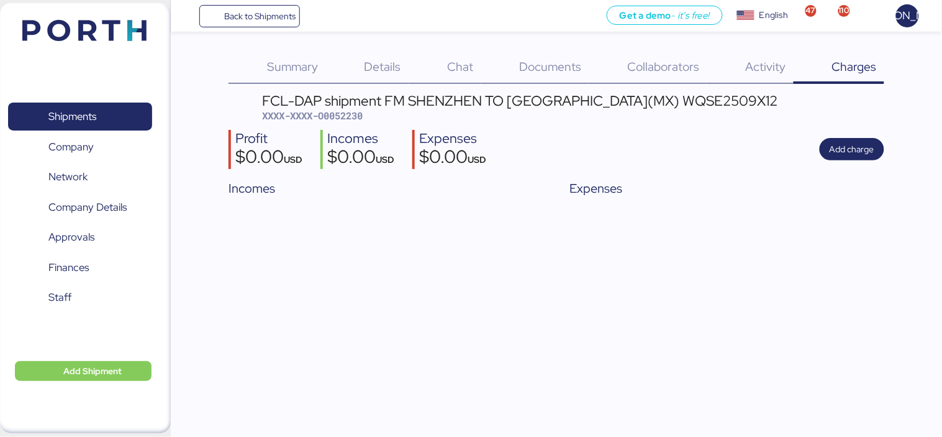
click at [348, 114] on span "XXXX-XXXX-O0052230" at bounding box center [312, 115] width 101 height 12
copy span "O0052230"
click at [272, 20] on span "Back to Shipments" at bounding box center [259, 16] width 71 height 15
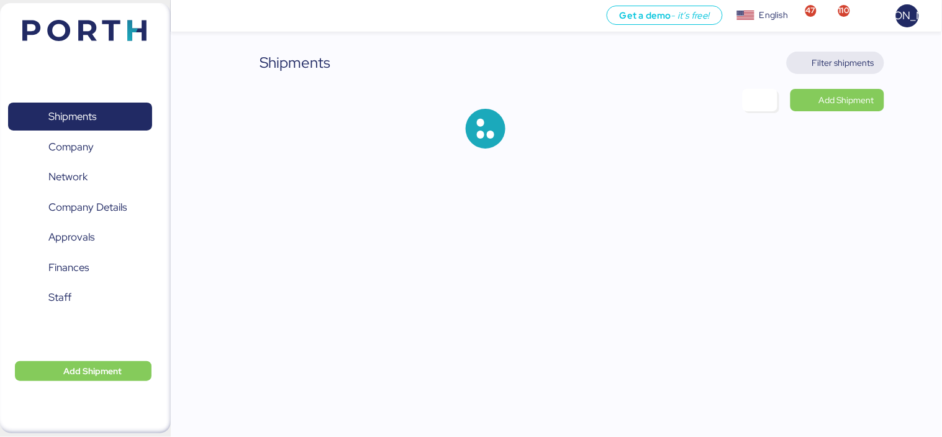
click at [814, 59] on span "Filter shipments" at bounding box center [843, 62] width 62 height 15
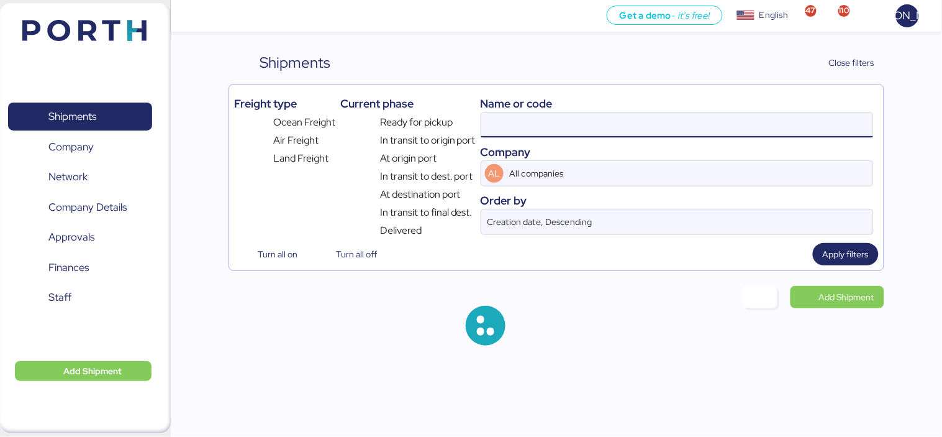
click at [548, 120] on input at bounding box center [677, 124] width 392 height 25
paste input "O0052182"
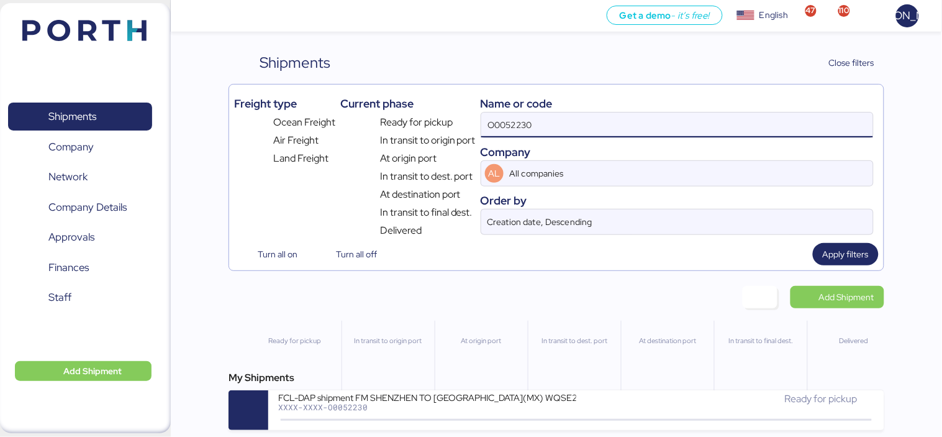
click at [548, 120] on input "O0052230" at bounding box center [677, 124] width 392 height 25
paste input "182"
type input "O0052182"
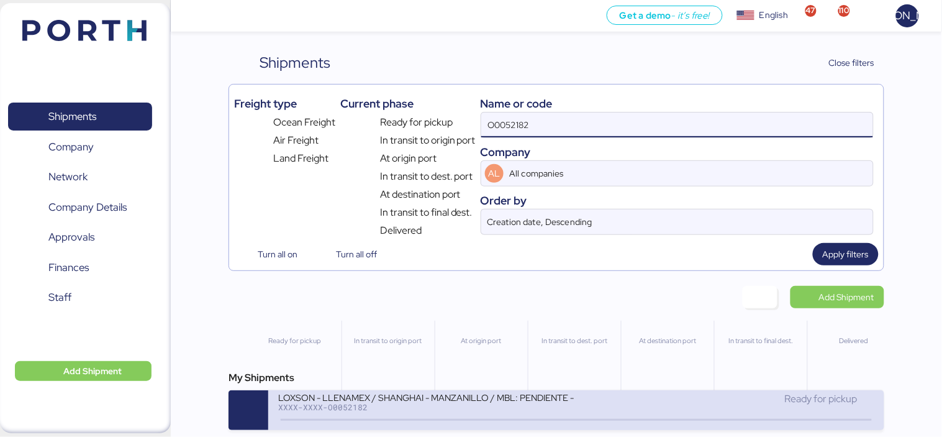
click at [448, 410] on div "XXXX-XXXX-O0052182" at bounding box center [427, 406] width 298 height 9
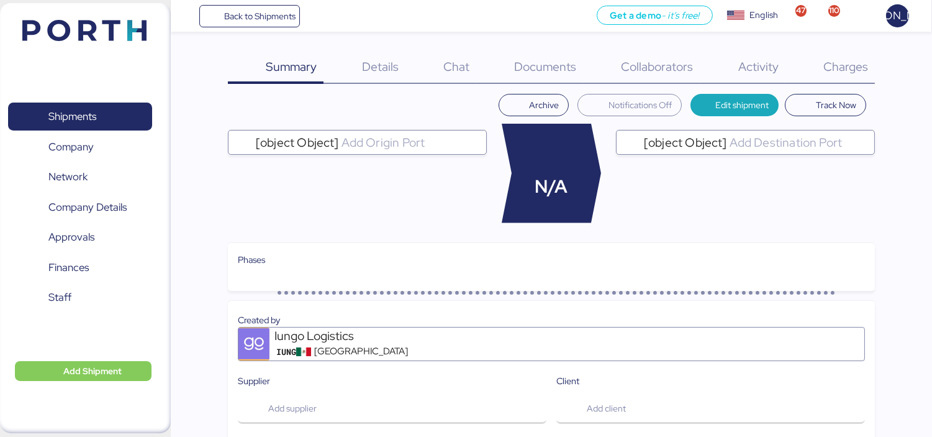
click at [536, 70] on span "Documents" at bounding box center [545, 66] width 62 height 16
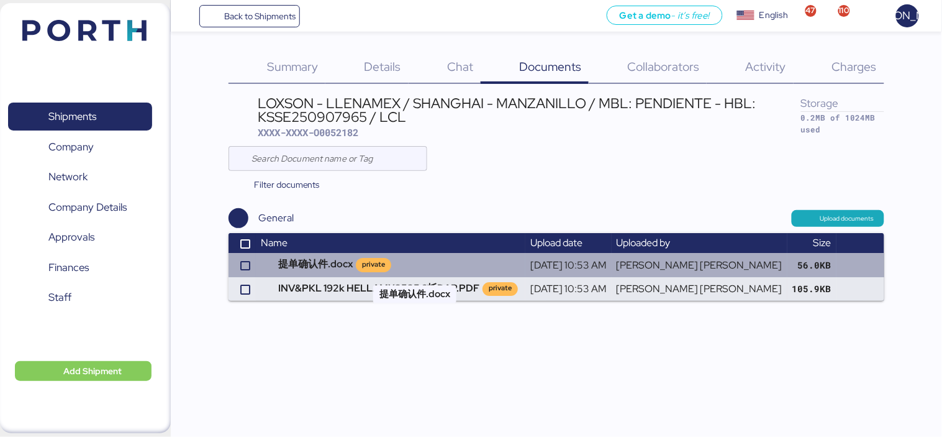
click at [325, 273] on td "提单确认件.docx private" at bounding box center [391, 265] width 270 height 24
click at [427, 268] on td "提单确认件.docx private" at bounding box center [391, 265] width 270 height 24
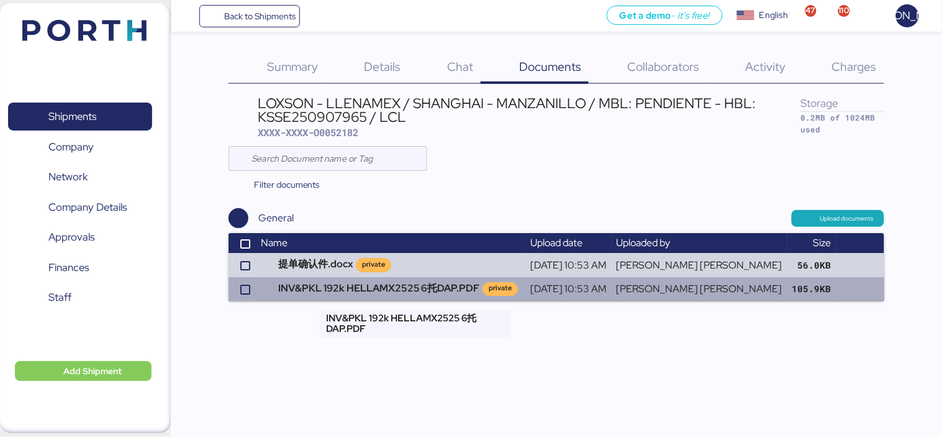
click at [453, 286] on td "INV&PKL 192k HELLAMX2525 6托DAP.PDF private" at bounding box center [391, 289] width 270 height 24
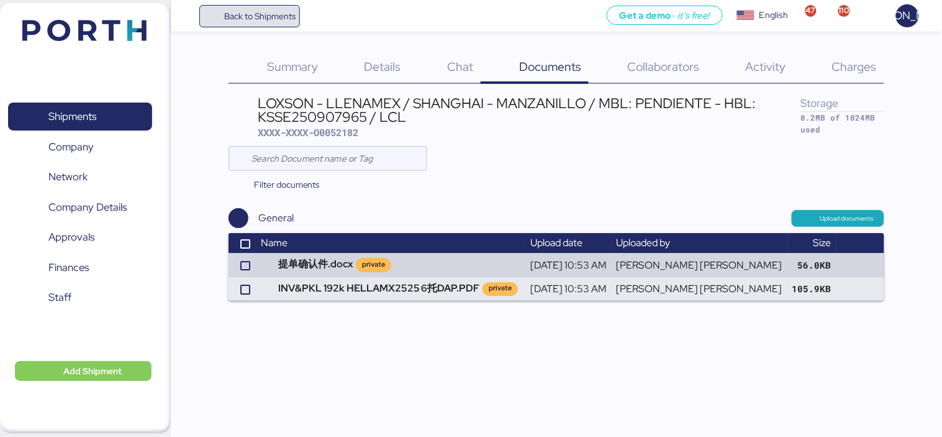
drag, startPoint x: 260, startPoint y: 14, endPoint x: 227, endPoint y: 2, distance: 35.0
click at [260, 14] on span "Back to Shipments" at bounding box center [259, 16] width 71 height 15
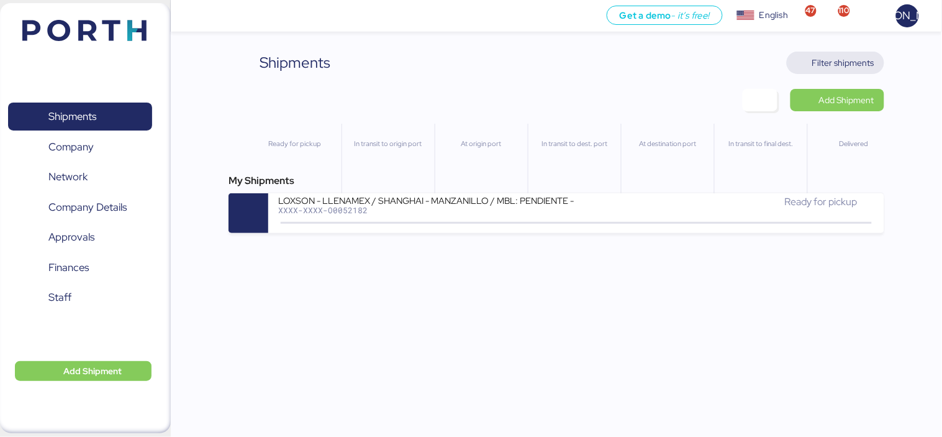
click at [841, 66] on span "Filter shipments" at bounding box center [843, 62] width 62 height 15
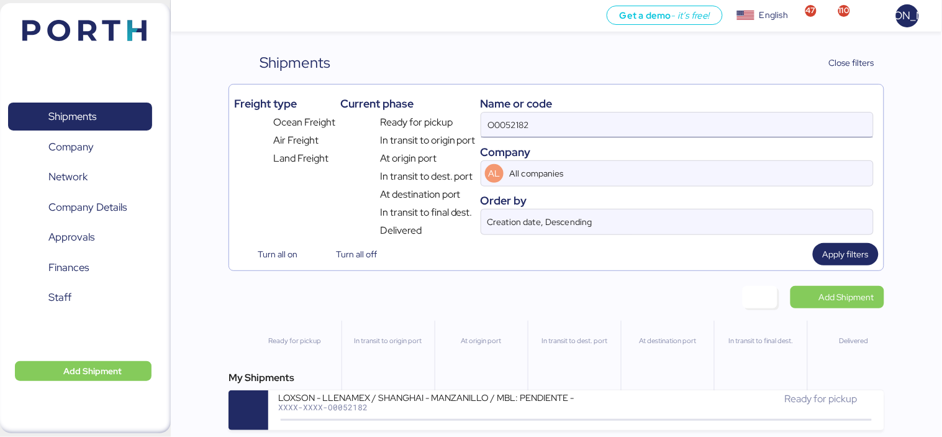
click at [575, 118] on input "O0052182" at bounding box center [677, 124] width 392 height 25
paste input "A0052241"
type input "A0052241"
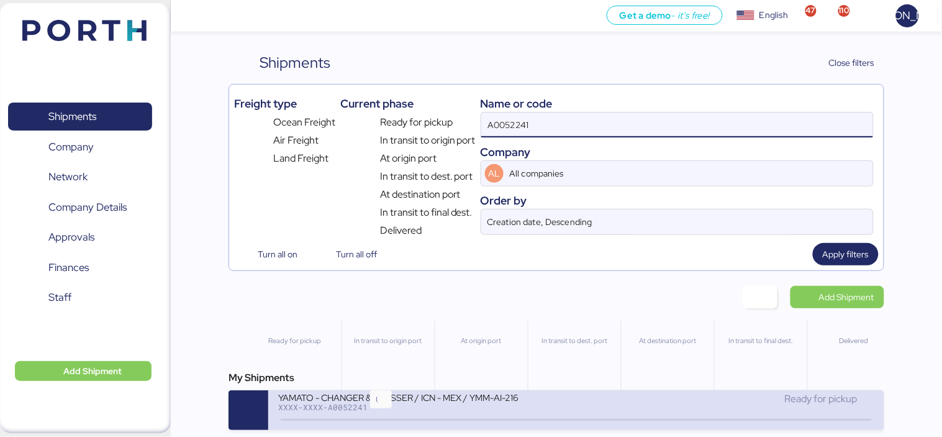
click at [376, 416] on icon at bounding box center [381, 420] width 60 height 14
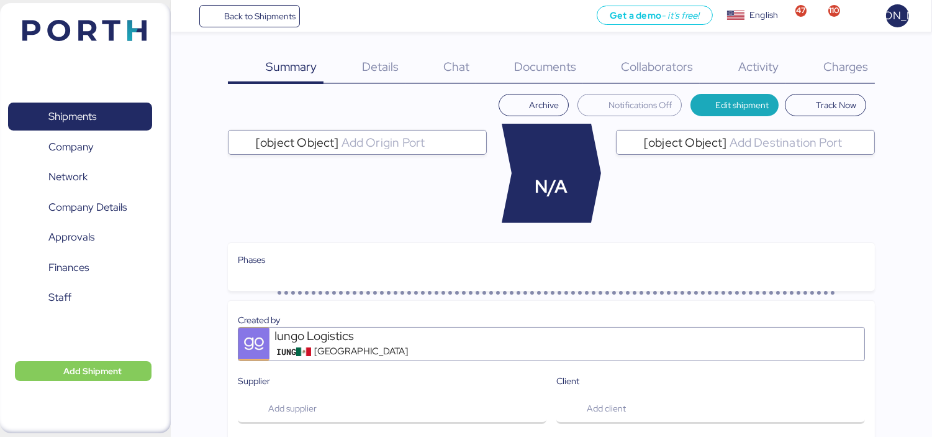
click at [830, 63] on span "Charges" at bounding box center [846, 66] width 45 height 16
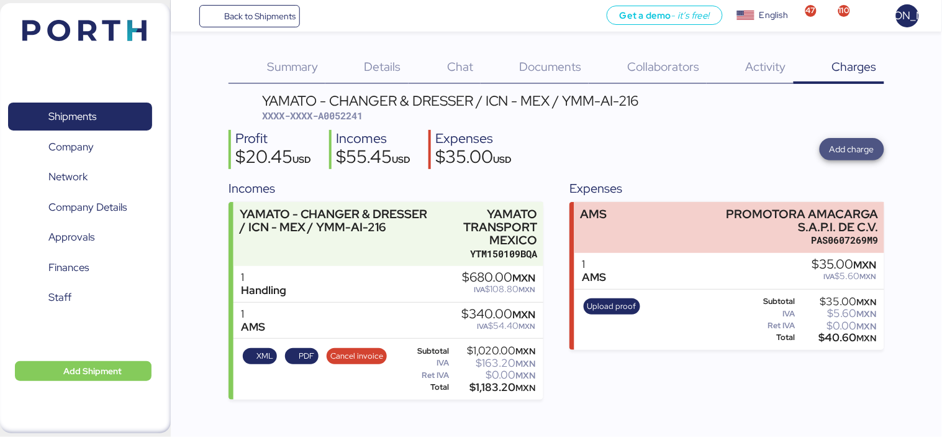
click at [861, 148] on span "Add charge" at bounding box center [852, 149] width 45 height 15
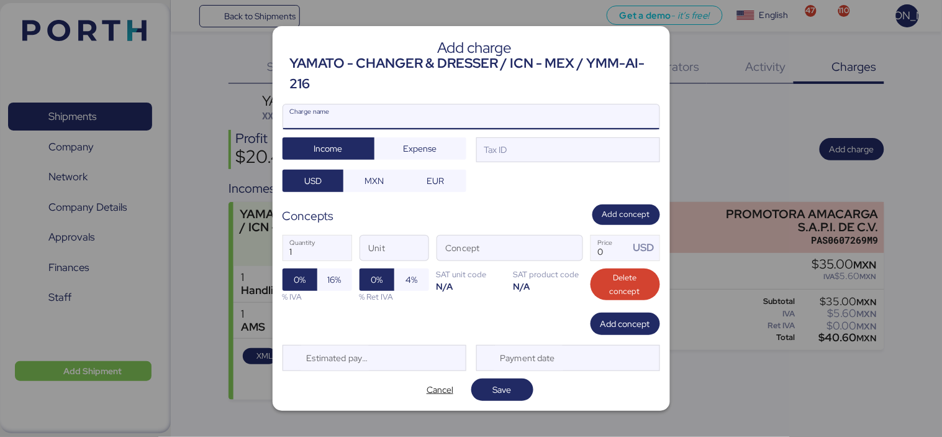
click at [416, 116] on input "Charge name" at bounding box center [471, 116] width 376 height 25
type input "r"
type input "RELEASE"
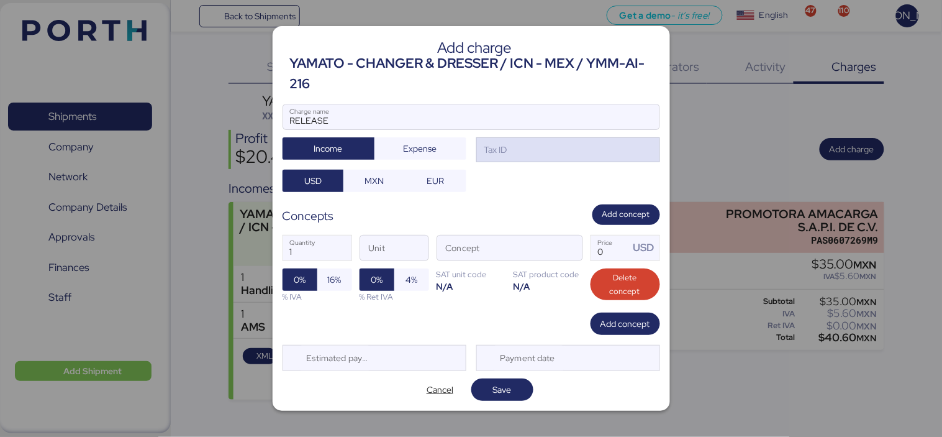
click at [595, 153] on div "Tax ID" at bounding box center [568, 149] width 184 height 25
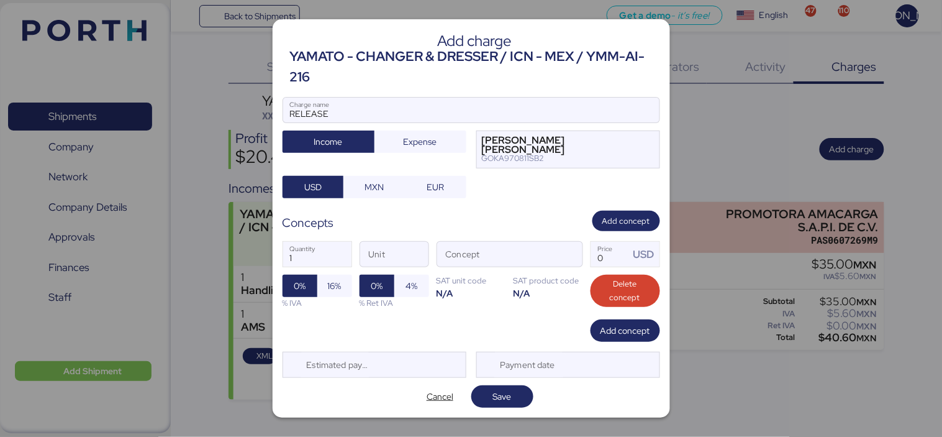
click at [475, 290] on div "Tax IDs Search AAA CHINA LIMITED XEXX010101000 ABJ LOGISTICA ADUANAL DE [GEOGRA…" at bounding box center [471, 218] width 942 height 437
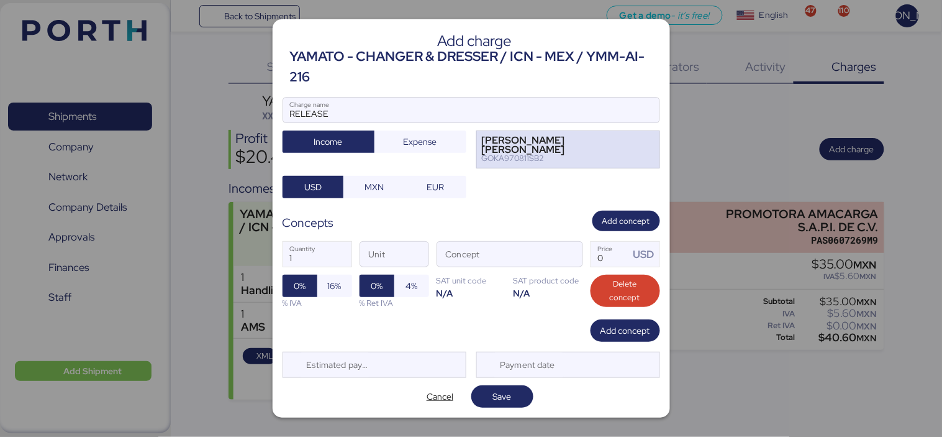
click at [514, 154] on div "GOKA970811SB2" at bounding box center [558, 158] width 153 height 9
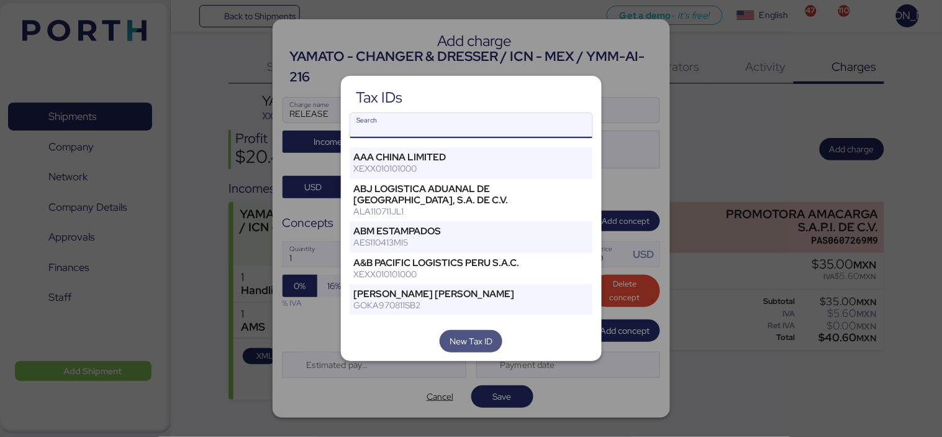
click at [468, 340] on span "New Tax ID" at bounding box center [471, 341] width 43 height 15
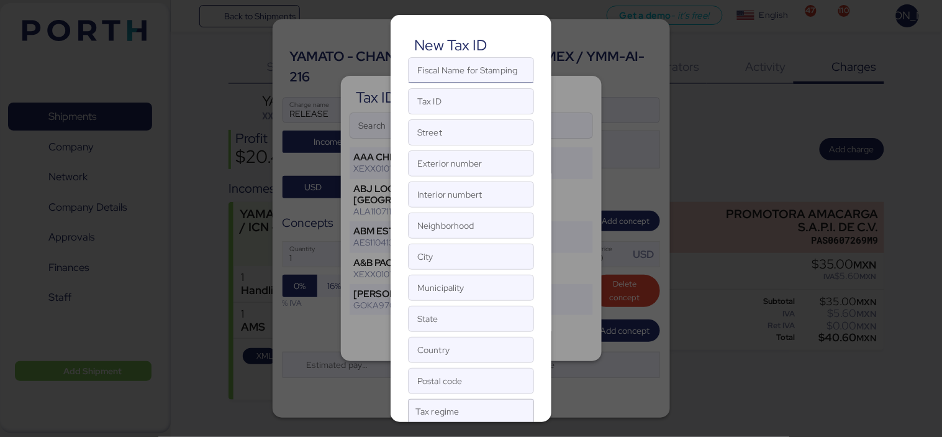
click at [465, 78] on input "Fiscal Name for Stamping" at bounding box center [471, 70] width 125 height 25
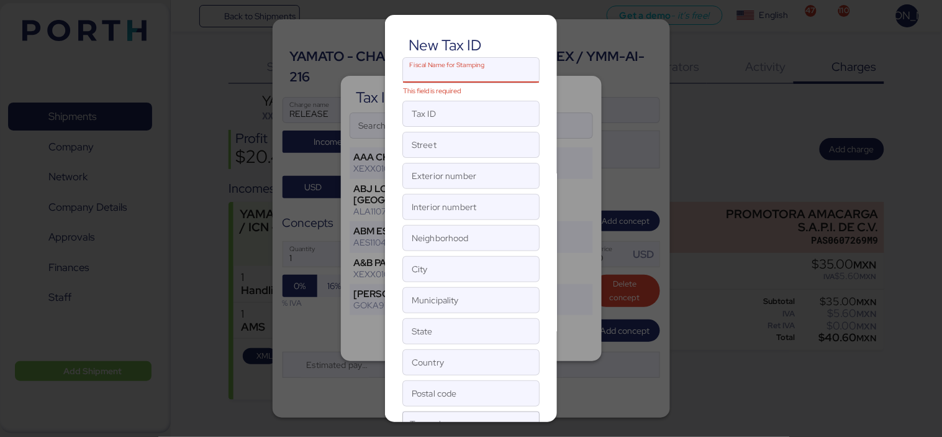
paste input "IMM AIR SUPPLY S.A. DE C.V."
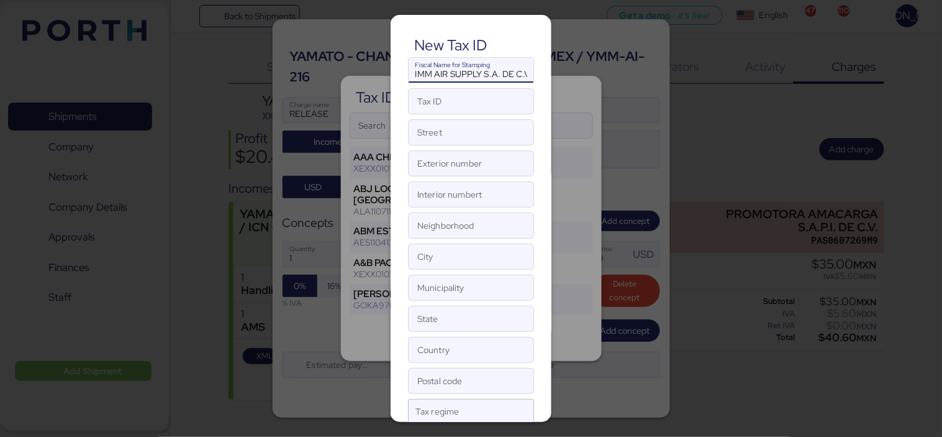
scroll to position [0, 3]
type input "IMM AIR SUPPLY S.A. DE C.V."
click at [457, 106] on input "Tax ID" at bounding box center [471, 101] width 125 height 25
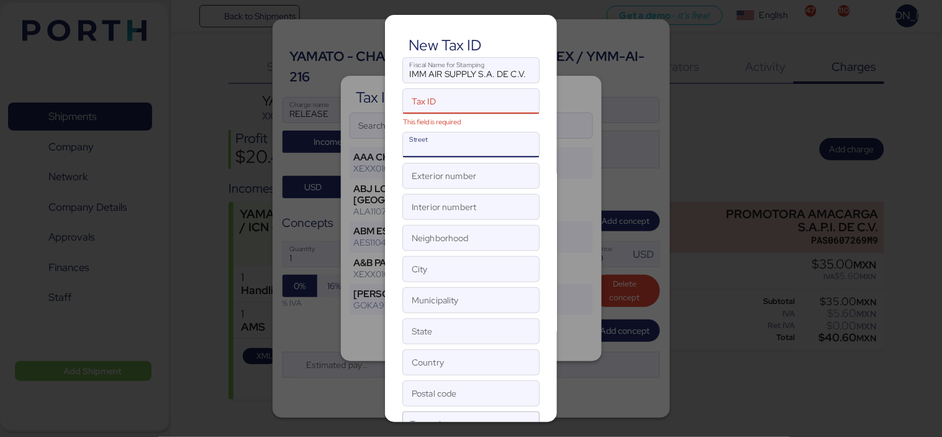
click at [440, 146] on input "Street" at bounding box center [471, 144] width 136 height 25
click at [443, 107] on input "Tax ID This field is required" at bounding box center [458, 101] width 110 height 25
paste input "TAM1409059X5"
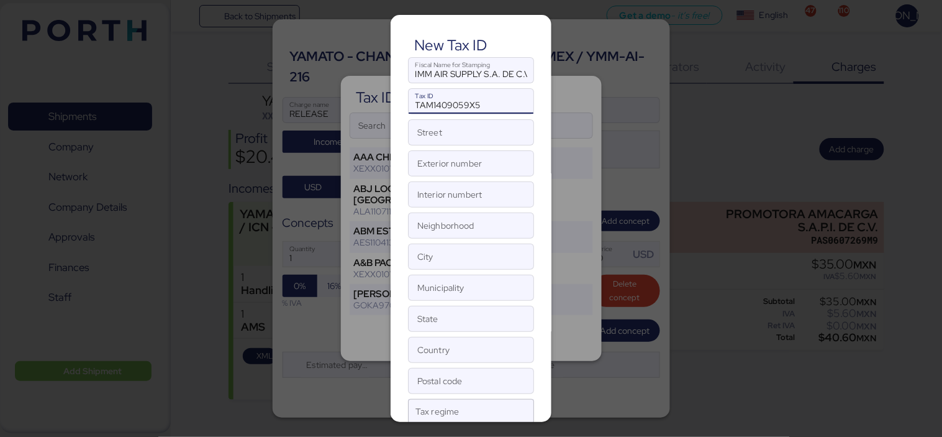
type input "TAM1409059X5"
click at [476, 137] on input "Street" at bounding box center [471, 132] width 125 height 25
paste input "[GEOGRAPHIC_DATA]"
type input "[GEOGRAPHIC_DATA]"
click at [426, 170] on input "Exterior number" at bounding box center [471, 163] width 125 height 25
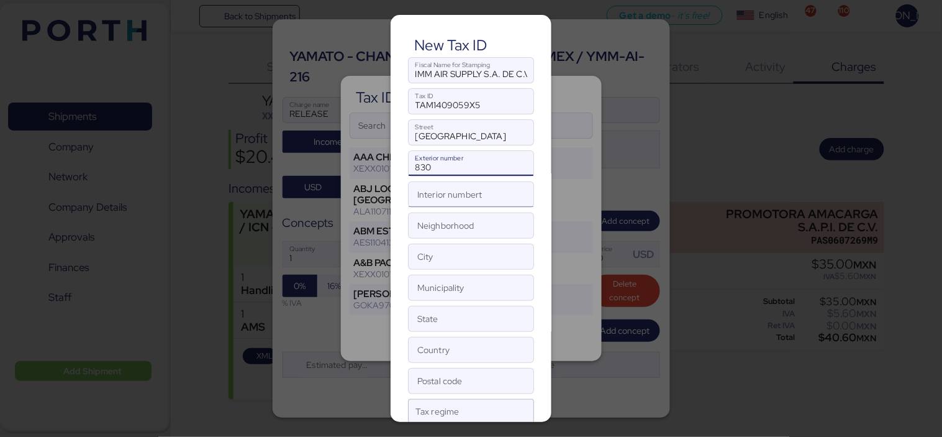
type input "830"
click at [480, 196] on input "Interior numbert" at bounding box center [471, 194] width 125 height 25
click at [455, 230] on input "Neighborhood" at bounding box center [471, 225] width 125 height 25
paste input "[GEOGRAPHIC_DATA] I SECCION"
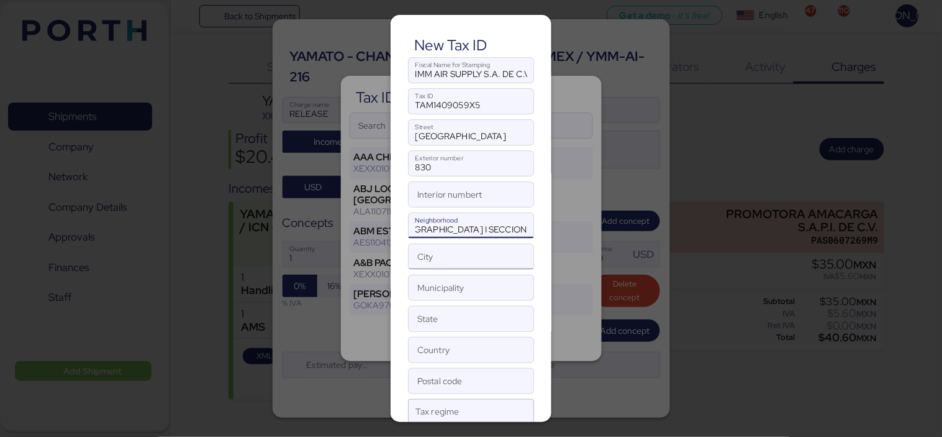
type input "[GEOGRAPHIC_DATA] I SECCION"
click at [420, 268] on input "City" at bounding box center [471, 256] width 125 height 25
type input "M"
type input "[GEOGRAPHIC_DATA]"
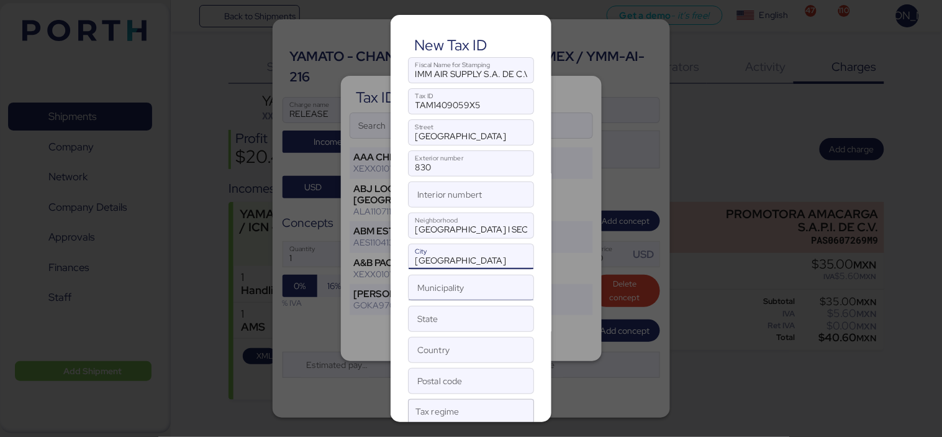
click at [448, 294] on input "Municipality" at bounding box center [471, 287] width 125 height 25
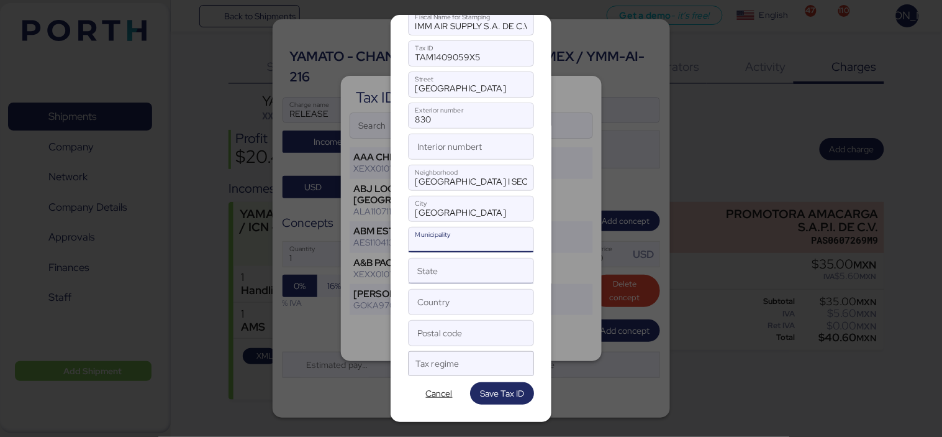
scroll to position [48, 0]
click at [461, 332] on input "Postal code" at bounding box center [471, 332] width 125 height 25
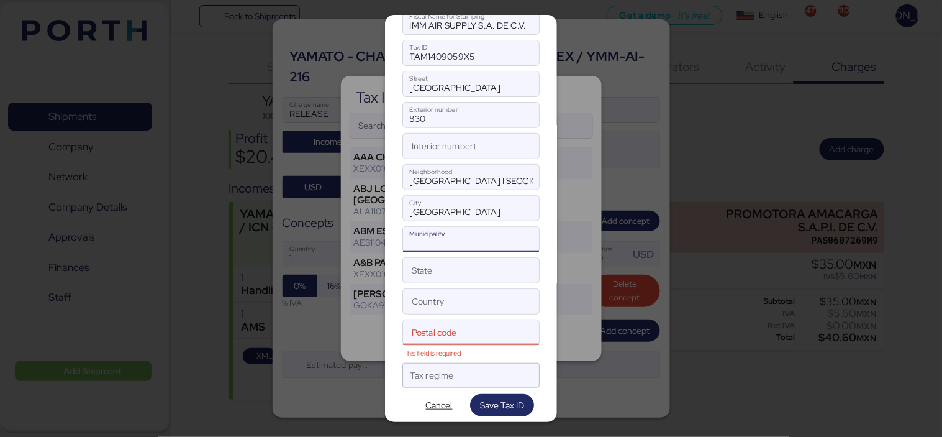
click at [429, 240] on input "Municipality" at bounding box center [471, 239] width 136 height 25
click at [430, 275] on input "State" at bounding box center [471, 270] width 136 height 25
click at [450, 306] on input "Country" at bounding box center [471, 301] width 136 height 25
type input "[GEOGRAPHIC_DATA]"
click at [455, 148] on input "Interior numbert" at bounding box center [471, 146] width 136 height 25
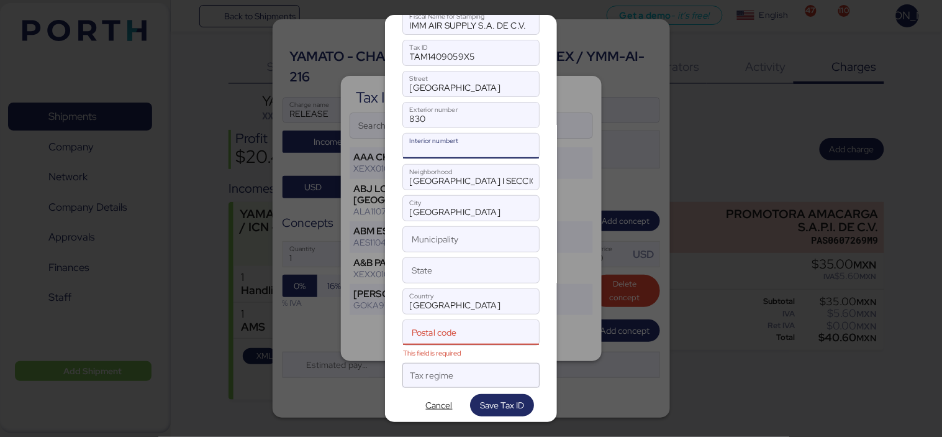
click at [451, 328] on input "Postal code This field is required" at bounding box center [458, 332] width 110 height 25
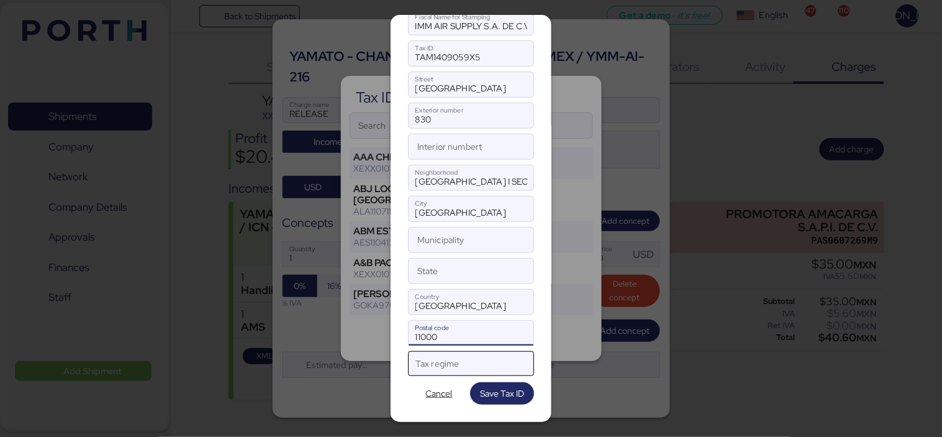
type input "11000"
click at [479, 365] on div at bounding box center [460, 368] width 89 height 16
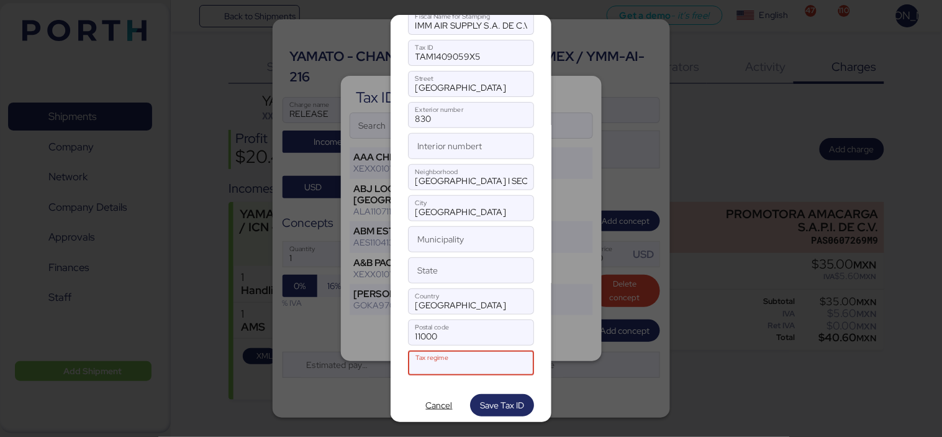
click at [468, 354] on div "Tax regime" at bounding box center [448, 362] width 65 height 25
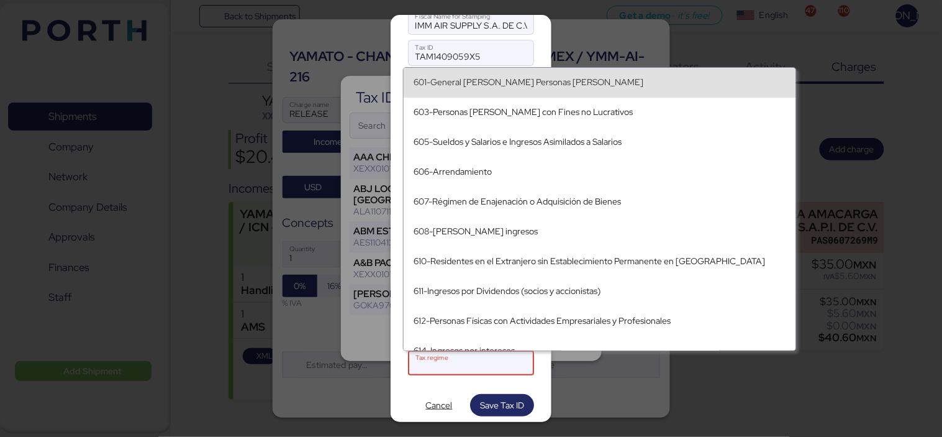
click at [535, 85] on div "601-General [PERSON_NAME] Personas [PERSON_NAME]" at bounding box center [600, 82] width 373 height 11
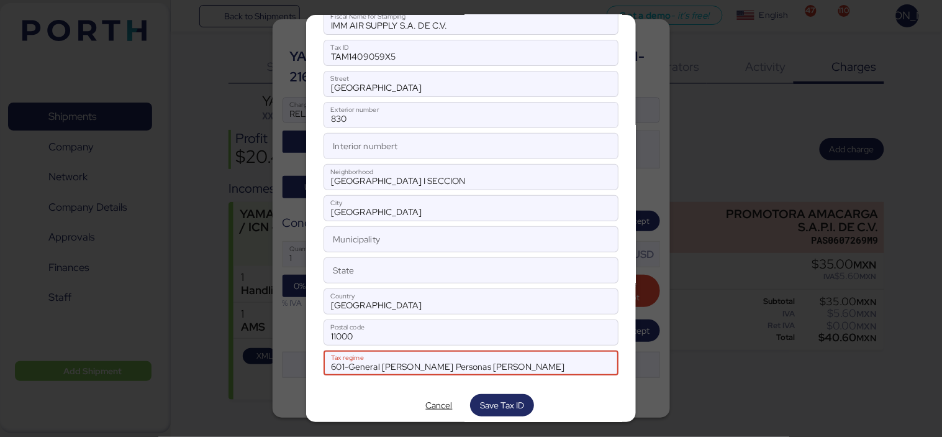
scroll to position [61, 0]
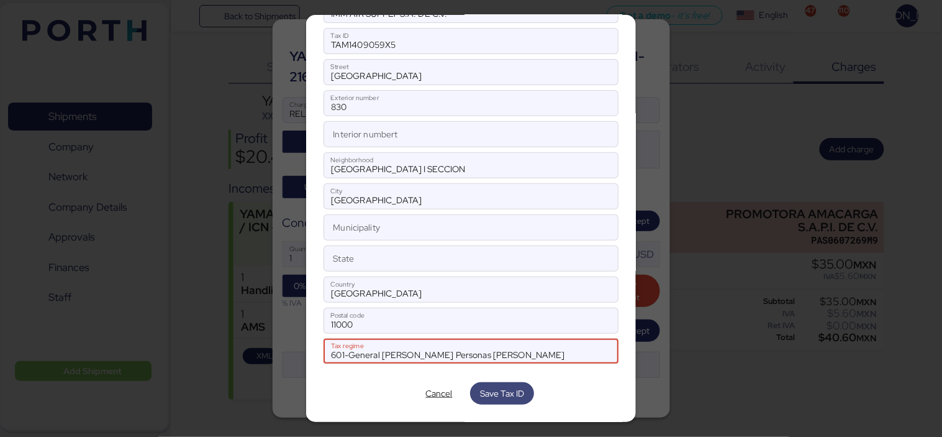
click at [504, 393] on span "Save Tax ID" at bounding box center [502, 393] width 44 height 15
click at [545, 389] on div "Cancel Save Tax ID" at bounding box center [471, 393] width 294 height 22
click at [485, 389] on span "Save Tax ID" at bounding box center [502, 393] width 44 height 15
click at [399, 381] on div "New Tax ID IMM AIR SUPPLY S.A. DE C.V. Fiscal Name for Stamping TAM1409059X5 Ta…" at bounding box center [470, 218] width 329 height 407
click at [421, 356] on span "601-General [PERSON_NAME] Personas [PERSON_NAME]" at bounding box center [448, 354] width 234 height 11
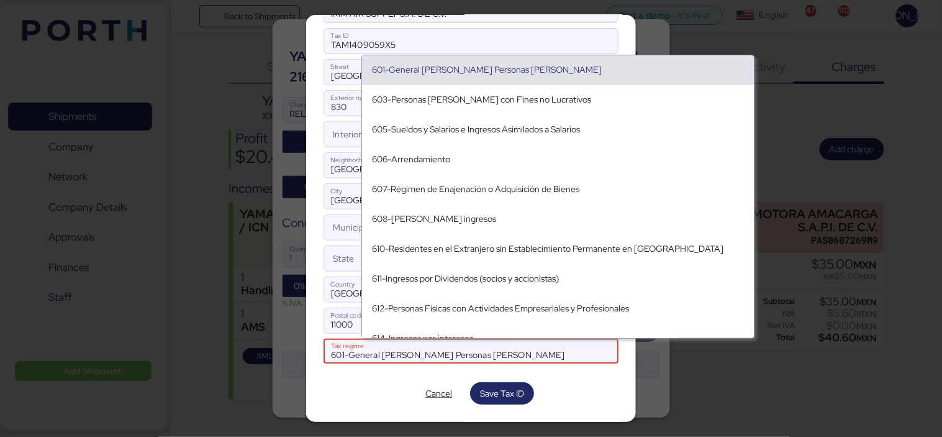
click at [466, 66] on div "601-General [PERSON_NAME] Personas [PERSON_NAME]" at bounding box center [558, 70] width 373 height 11
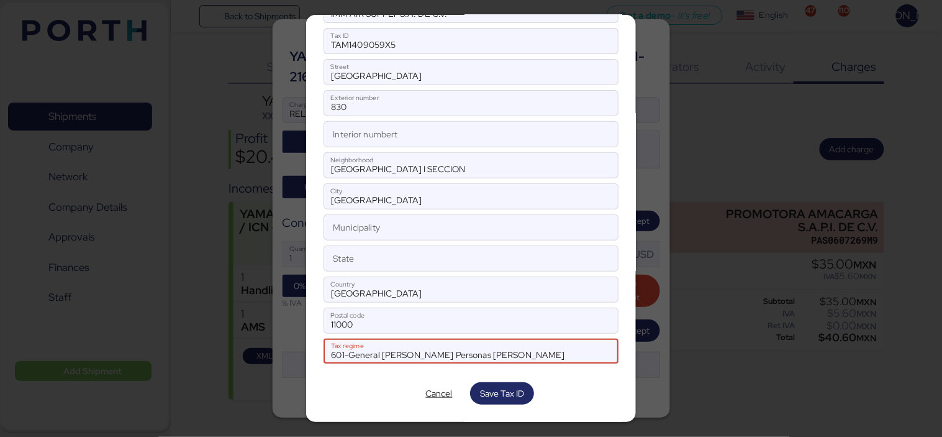
click at [381, 365] on div at bounding box center [471, 369] width 294 height 12
click at [412, 354] on span "601-General [PERSON_NAME] Personas [PERSON_NAME]" at bounding box center [448, 354] width 234 height 11
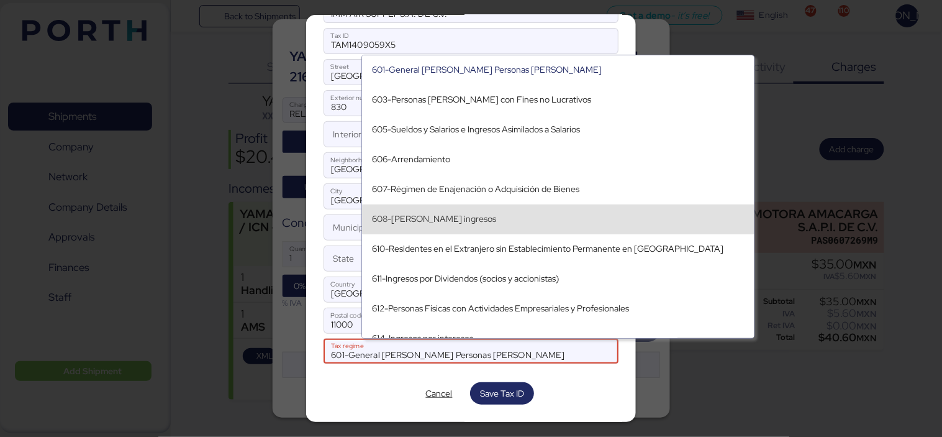
click at [388, 215] on div "608-[PERSON_NAME] ingresos" at bounding box center [558, 219] width 373 height 11
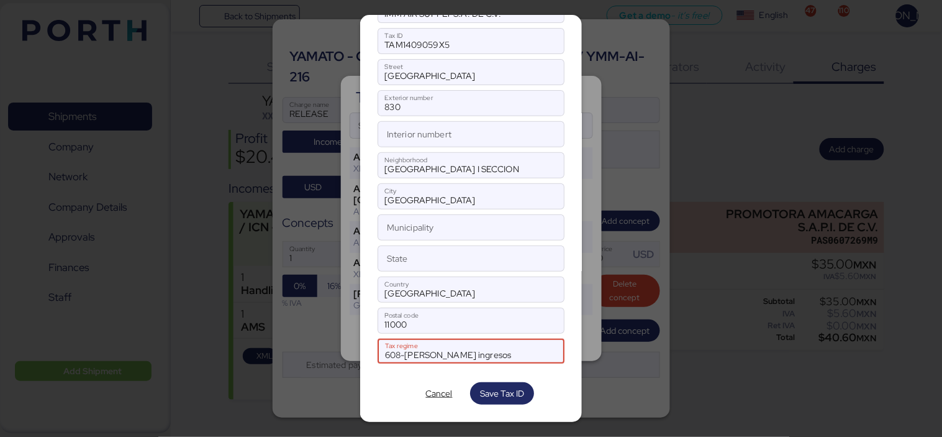
click at [436, 344] on div "608-[PERSON_NAME] ingresos Tax regime" at bounding box center [448, 350] width 126 height 25
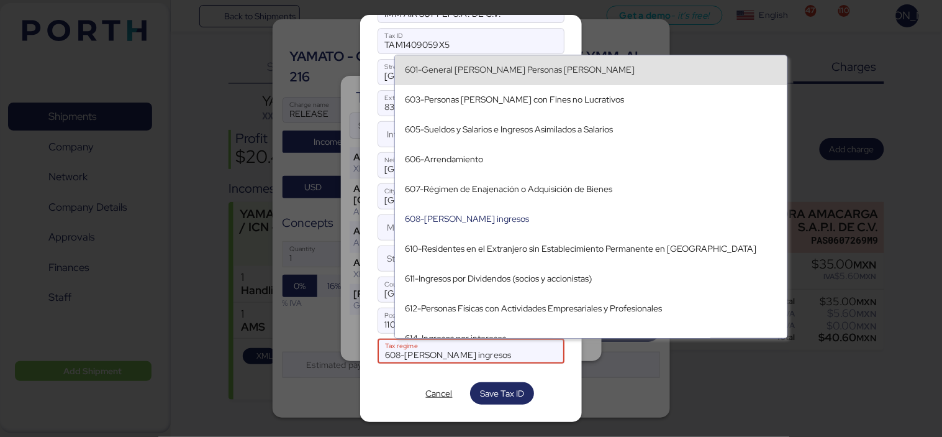
click at [479, 70] on div "601-General [PERSON_NAME] Personas [PERSON_NAME]" at bounding box center [591, 70] width 373 height 11
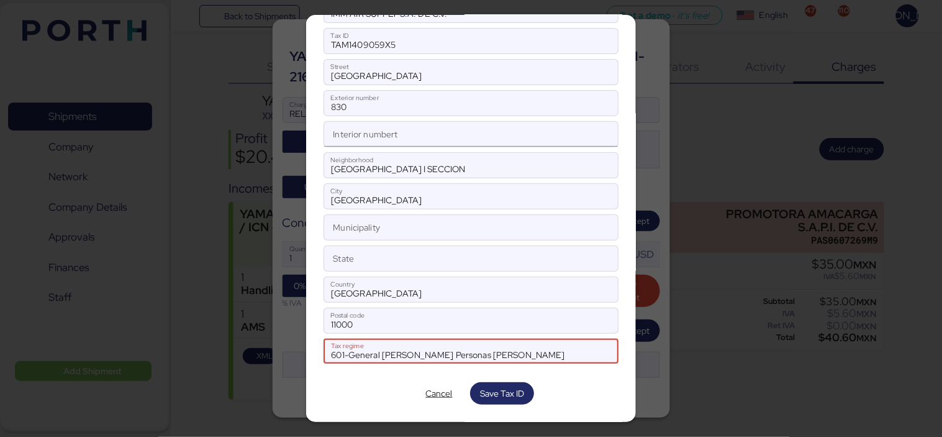
scroll to position [0, 0]
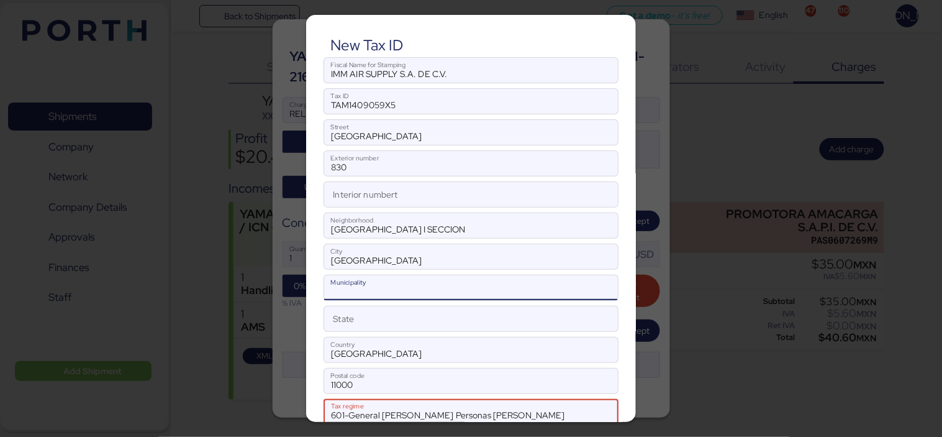
click at [426, 299] on input "Municipality" at bounding box center [470, 287] width 293 height 25
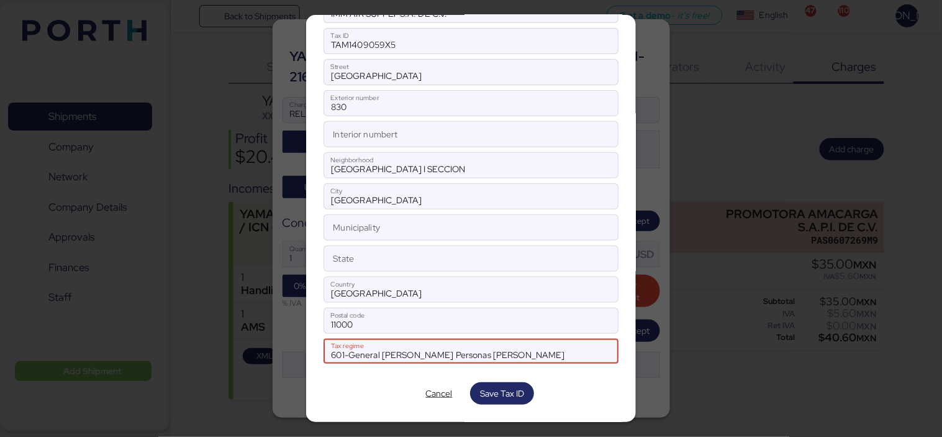
click at [579, 344] on div "New Tax ID IMM AIR SUPPLY S.A. DE C.V. Fiscal Name for Stamping TAM1409059X5 Ta…" at bounding box center [470, 218] width 329 height 407
click at [591, 351] on div at bounding box center [601, 350] width 20 height 25
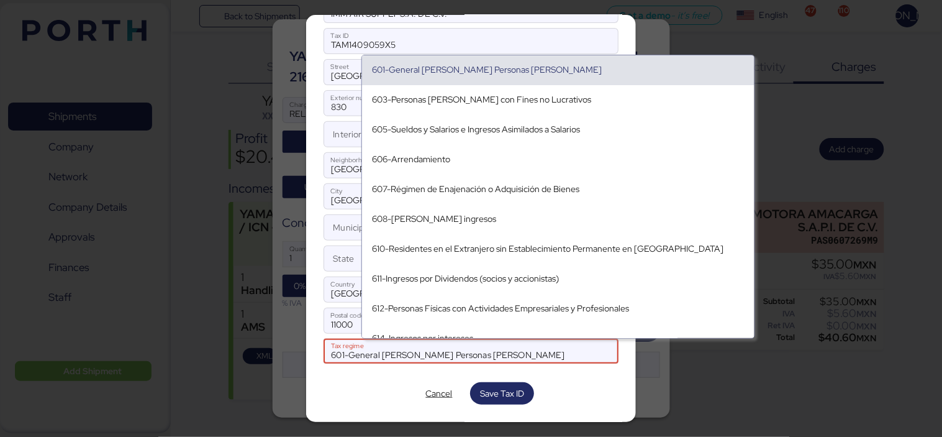
click at [495, 70] on div "601-General [PERSON_NAME] Personas [PERSON_NAME]" at bounding box center [558, 70] width 373 height 11
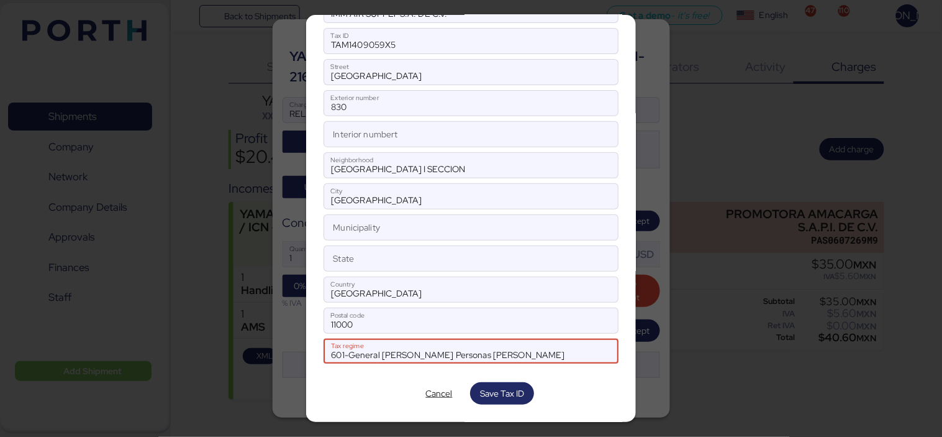
click at [495, 70] on div "601-General [PERSON_NAME] Personas [PERSON_NAME]" at bounding box center [558, 70] width 373 height 11
click at [572, 249] on div "New Tax ID IMM AIR SUPPLY S.A. DE C.V. Fiscal Name for Stamping TAM1409059X5 Ta…" at bounding box center [470, 218] width 329 height 407
click at [504, 404] on span "Save Tax ID" at bounding box center [502, 393] width 64 height 22
click at [443, 396] on span "Cancel" at bounding box center [438, 393] width 27 height 15
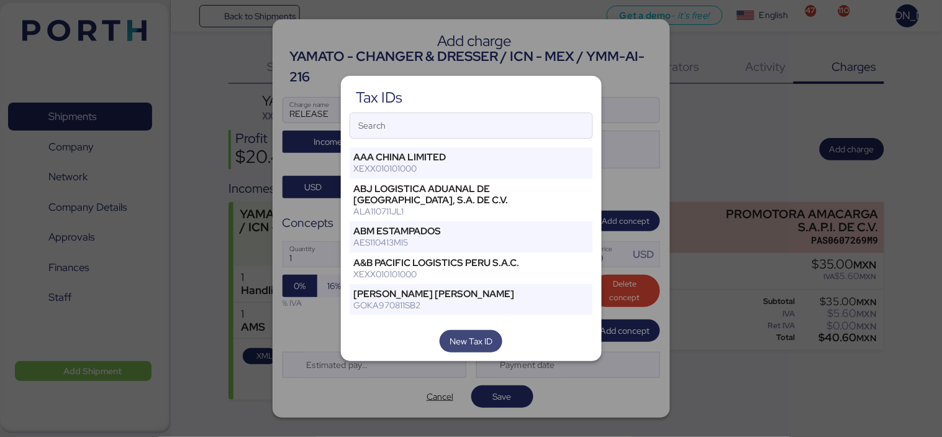
click at [484, 340] on span "New Tax ID" at bounding box center [471, 341] width 43 height 15
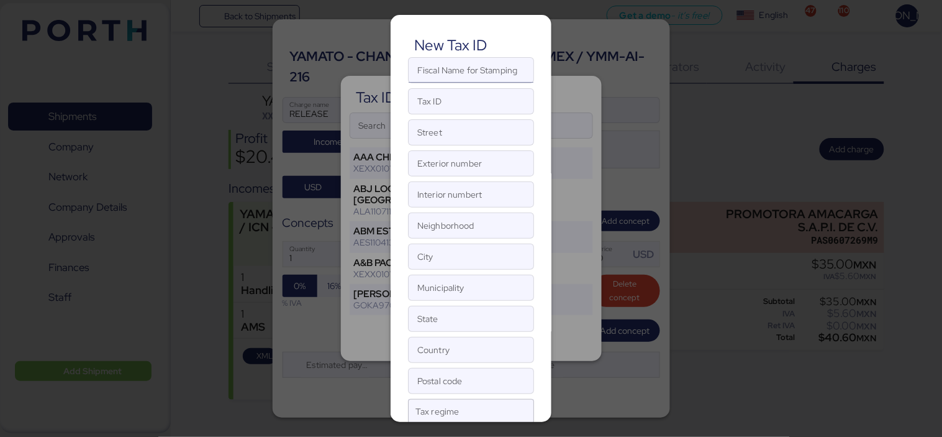
click at [442, 70] on input "Fiscal Name for Stamping" at bounding box center [471, 70] width 125 height 25
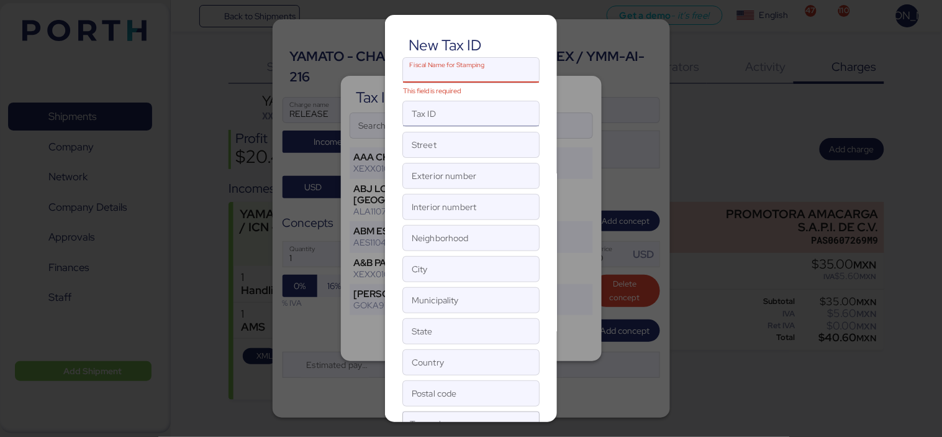
paste input "IMM AIR SUPPLY"
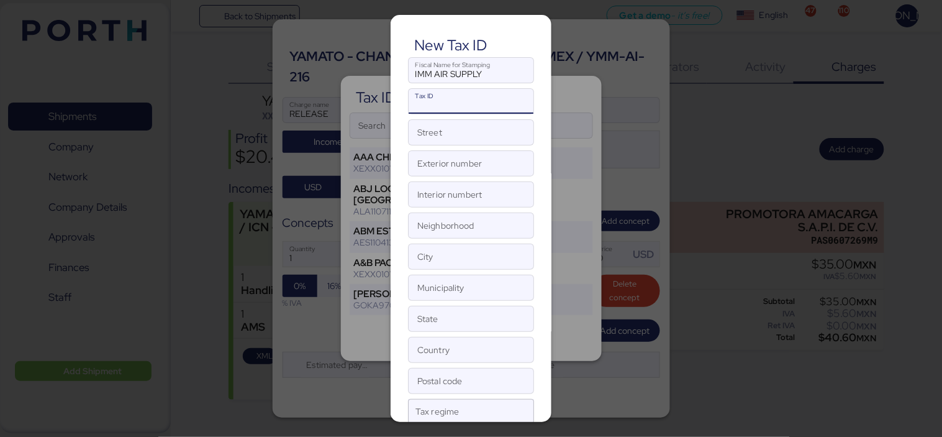
click at [444, 101] on input "Tax ID" at bounding box center [471, 101] width 125 height 25
click at [507, 71] on input "IMM AIR SUPPLY" at bounding box center [471, 70] width 125 height 25
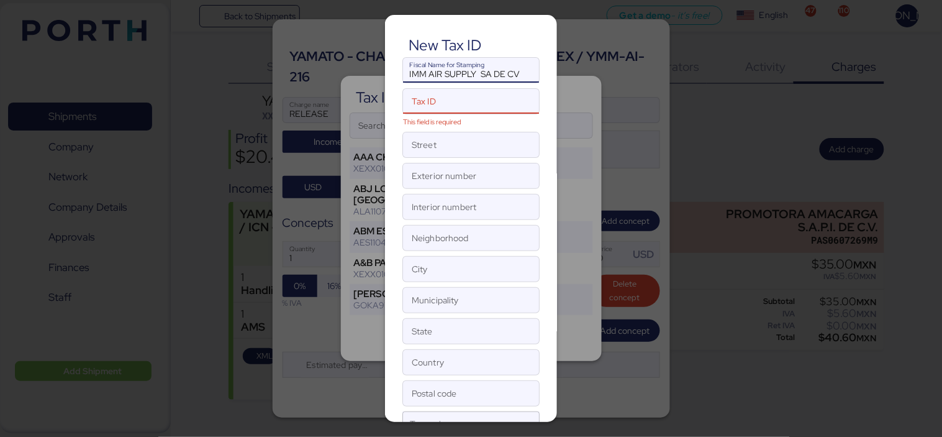
type input "IMM AIR SUPPLY SA DE CV"
click at [456, 102] on input "Tax ID This field is required" at bounding box center [458, 101] width 110 height 25
paste input "TAM1409059X5"
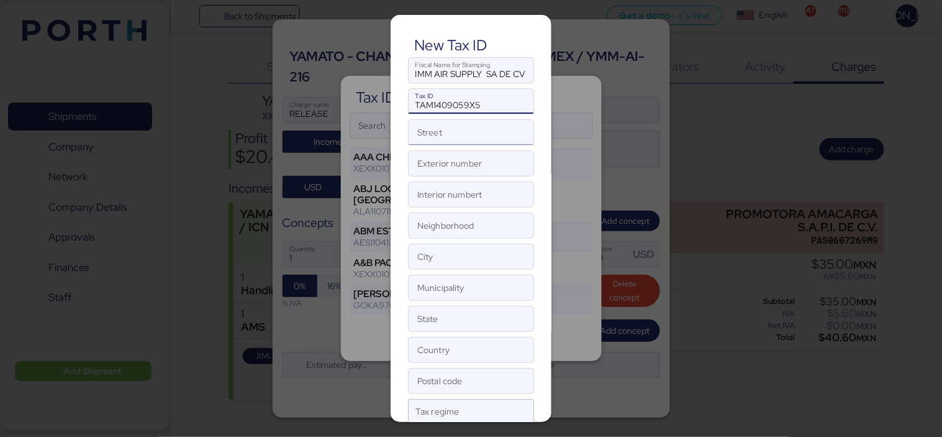
type input "TAM1409059X5"
click at [424, 134] on input "Street" at bounding box center [471, 132] width 125 height 25
type input "[GEOGRAPHIC_DATA]"
type input "830"
type input "[GEOGRAPHIC_DATA] I SECCION"
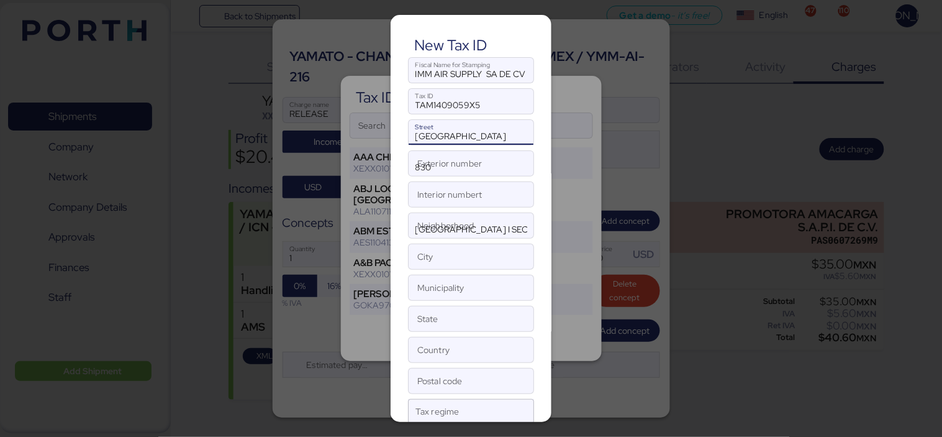
type input "[GEOGRAPHIC_DATA]"
type input "11000"
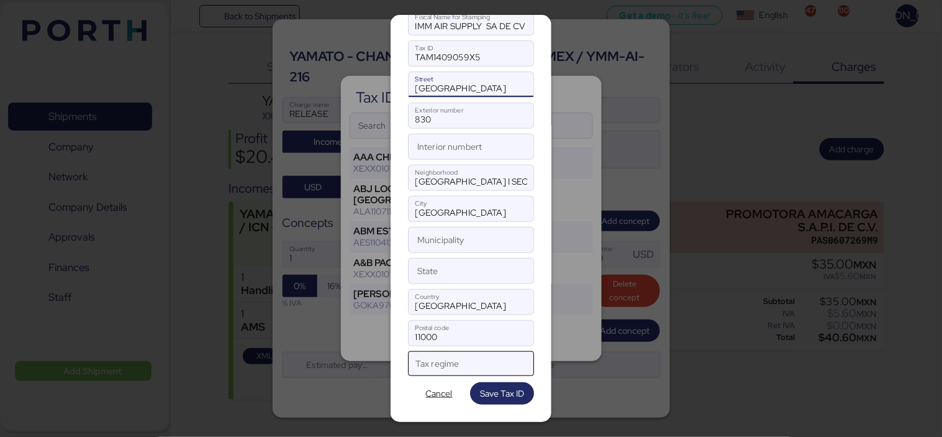
click at [481, 360] on div at bounding box center [460, 368] width 89 height 16
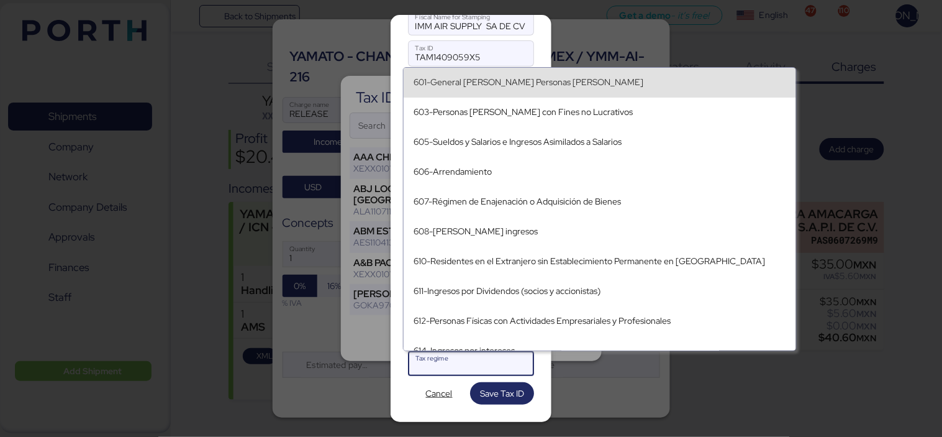
click at [499, 87] on div "601-General [PERSON_NAME] Personas [PERSON_NAME]" at bounding box center [600, 82] width 373 height 11
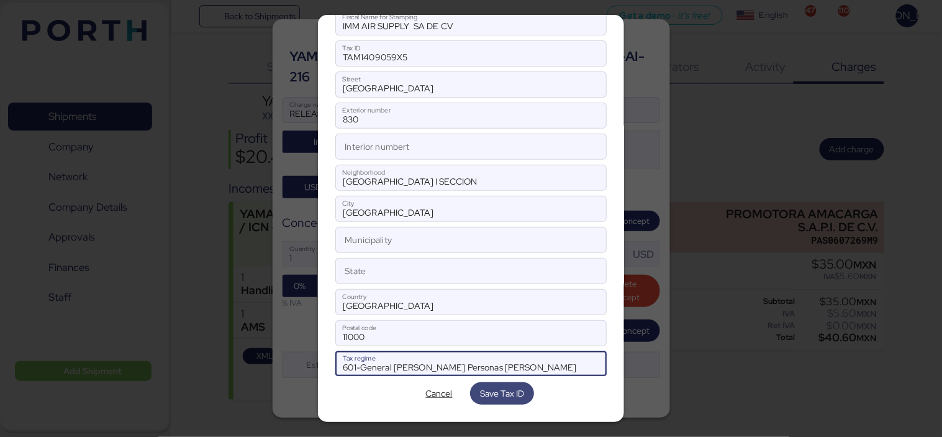
click at [491, 394] on span "Save Tax ID" at bounding box center [502, 393] width 44 height 15
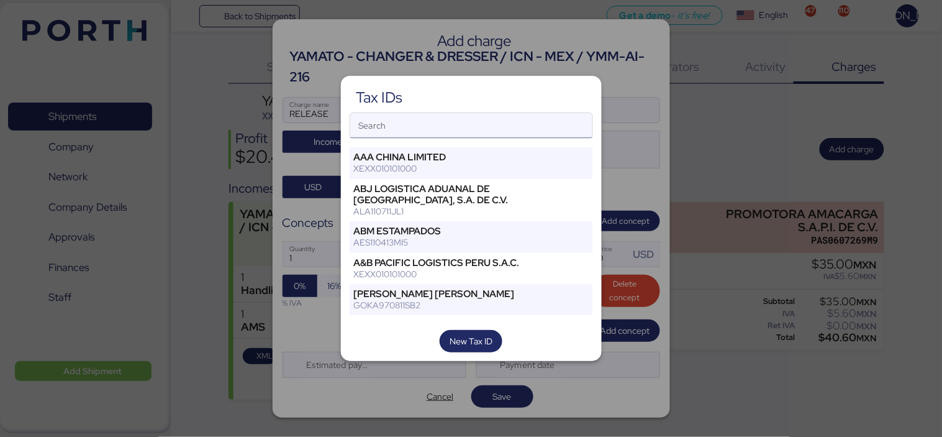
click at [448, 125] on input "Search" at bounding box center [471, 125] width 242 height 25
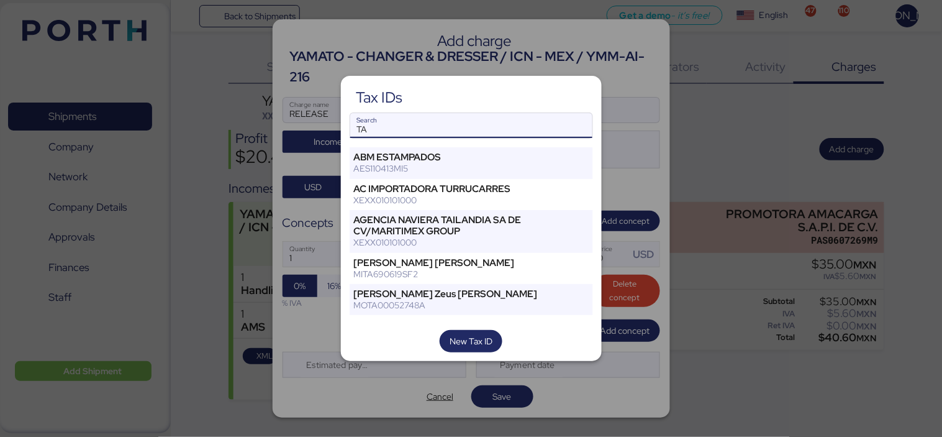
type input "T"
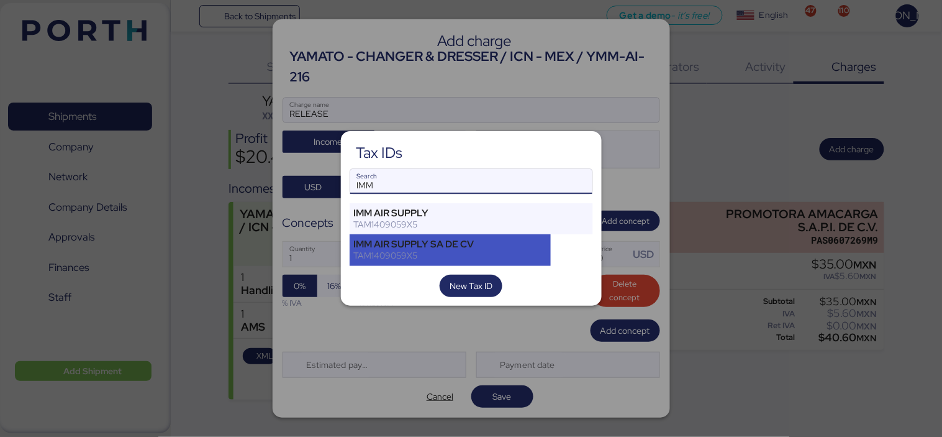
type input "IMM"
click at [482, 253] on div "TAM1409059X5" at bounding box center [450, 255] width 193 height 11
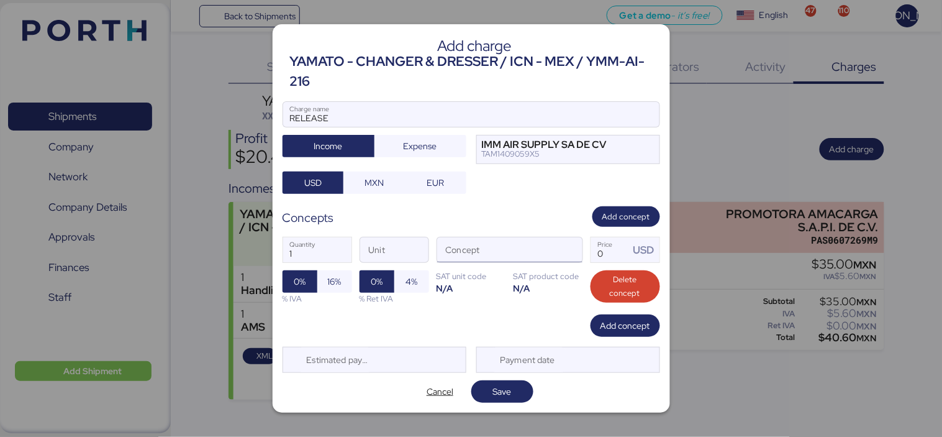
click at [523, 247] on input "Concept" at bounding box center [495, 249] width 116 height 25
click at [370, 176] on span "MXN" at bounding box center [374, 182] width 19 height 15
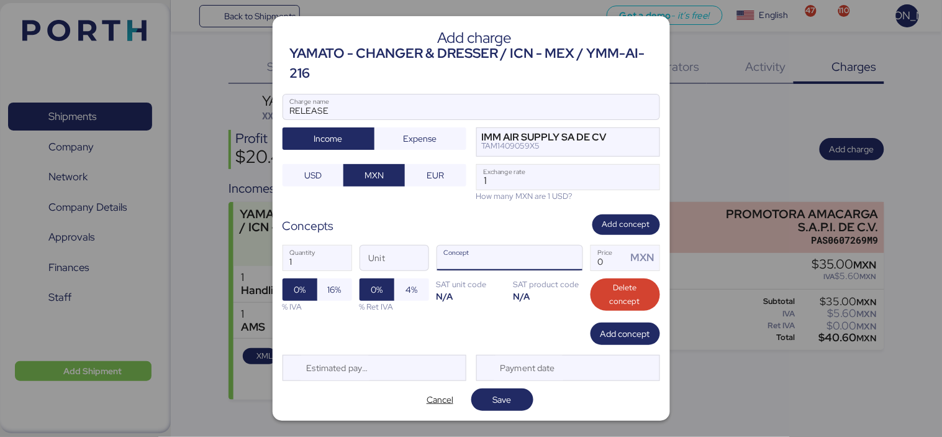
click at [501, 264] on input "Concept" at bounding box center [495, 257] width 116 height 25
type input "RELEASE"
click at [574, 258] on span "button" at bounding box center [569, 261] width 26 height 26
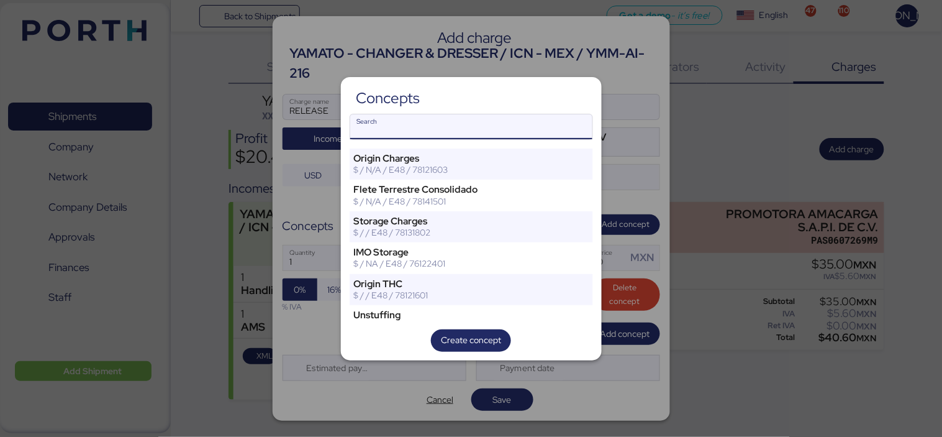
click at [460, 125] on input "Search" at bounding box center [471, 126] width 242 height 25
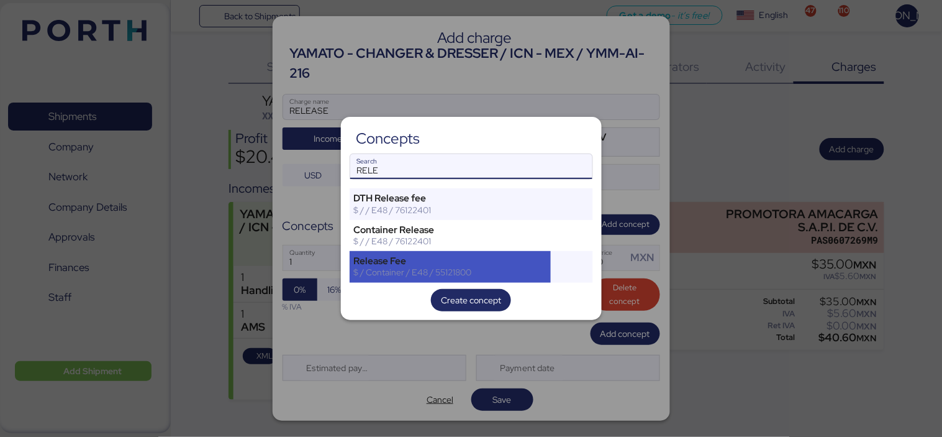
type input "RELE"
click at [438, 268] on div "$ / Container / E48 / 55121800" at bounding box center [450, 271] width 193 height 11
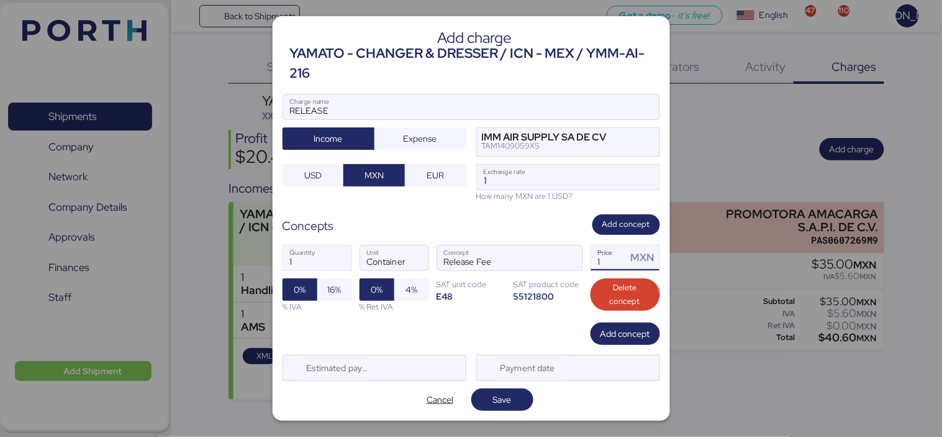
click at [604, 262] on input "1" at bounding box center [609, 257] width 36 height 25
click at [612, 258] on input "1" at bounding box center [609, 257] width 36 height 25
type input "1493.28"
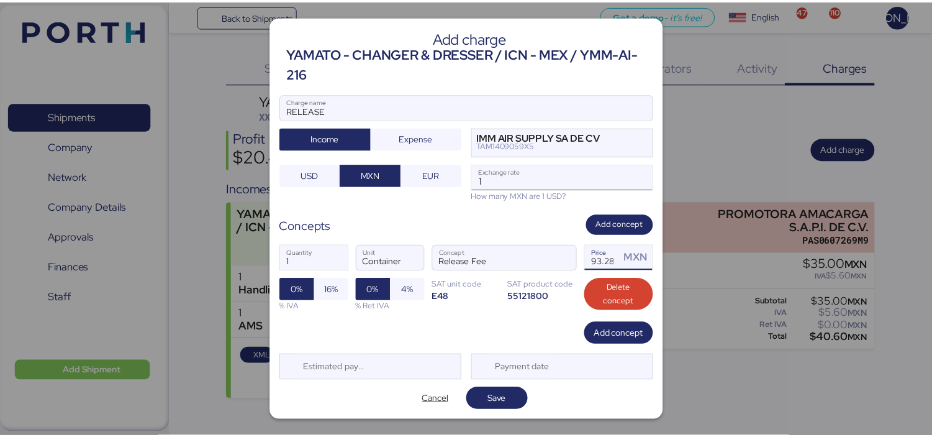
scroll to position [0, 0]
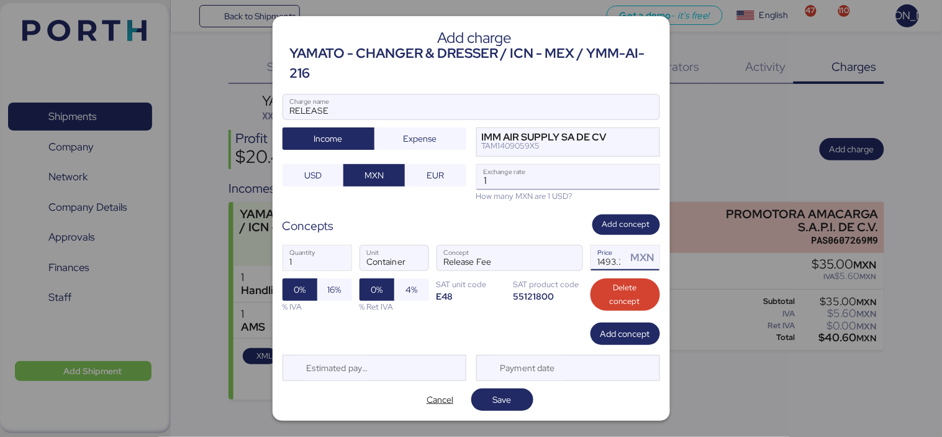
click at [494, 175] on input "1" at bounding box center [568, 177] width 183 height 25
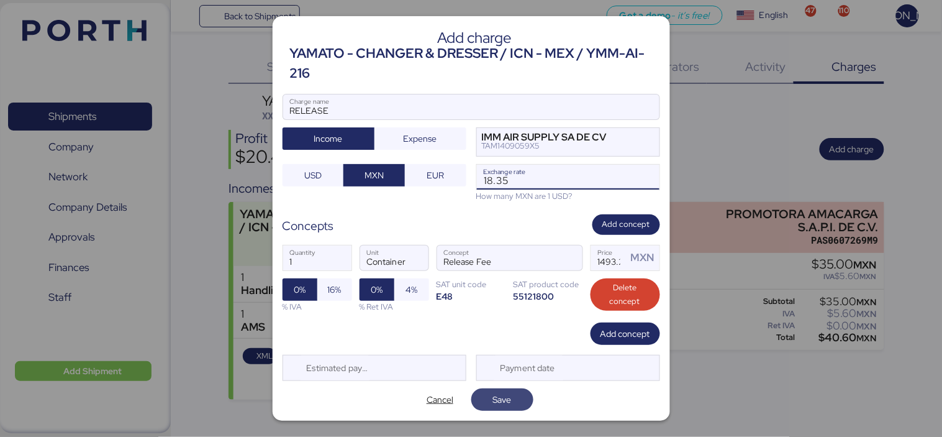
type input "18.35"
click at [504, 388] on span "Save" at bounding box center [502, 399] width 62 height 22
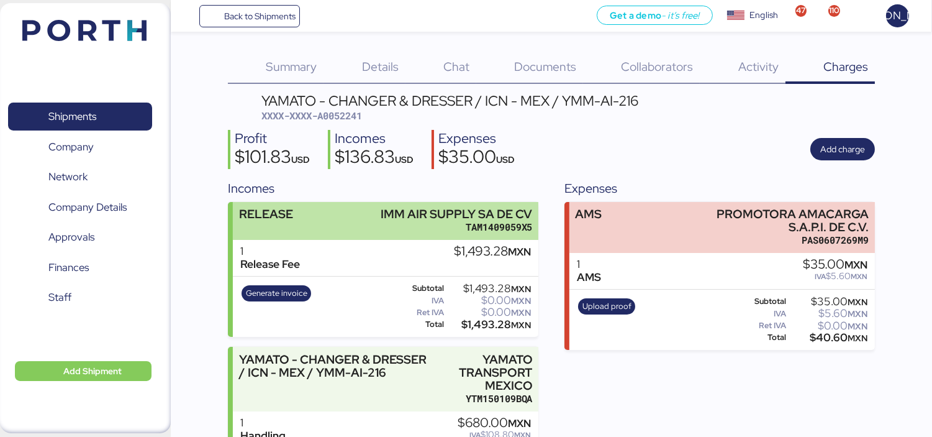
click at [311, 237] on div "RELEASE IMM AIR SUPPLY SA DE CV TAM1409059X5" at bounding box center [386, 221] width 306 height 38
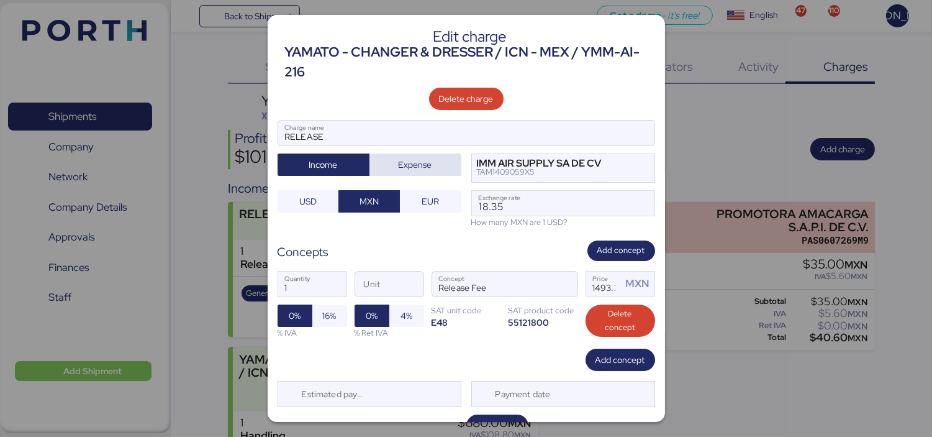
click at [412, 163] on span "Expense" at bounding box center [416, 164] width 34 height 15
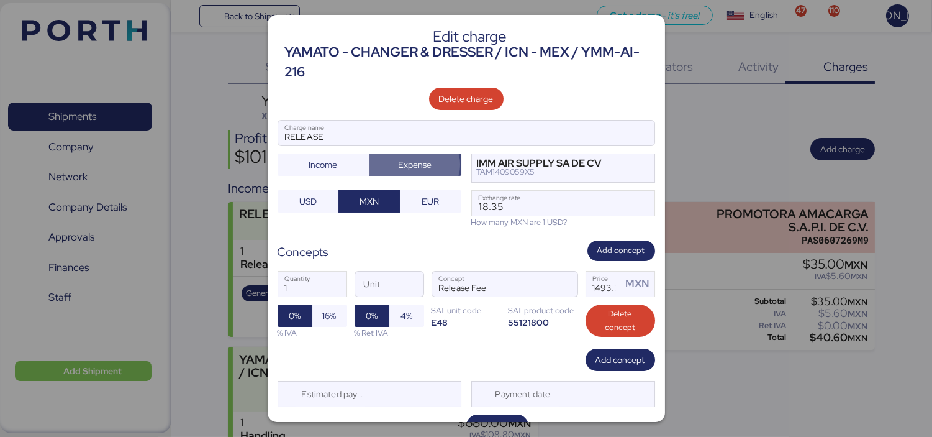
scroll to position [25, 0]
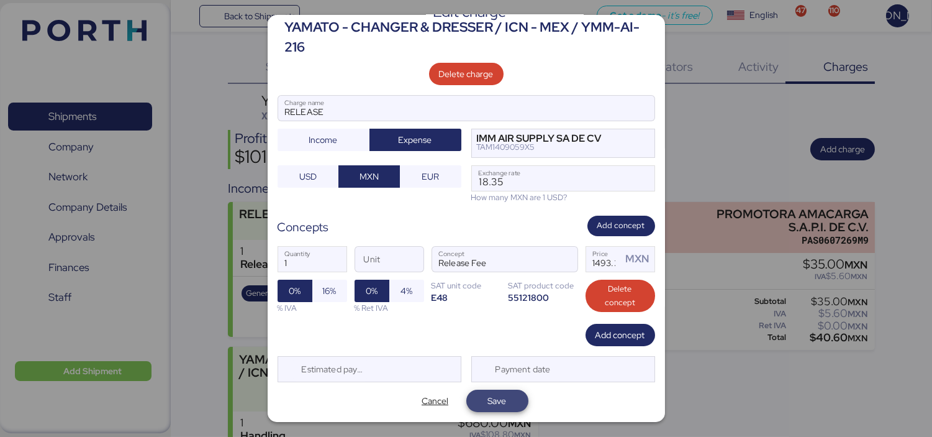
click at [507, 398] on span "Save" at bounding box center [497, 400] width 42 height 17
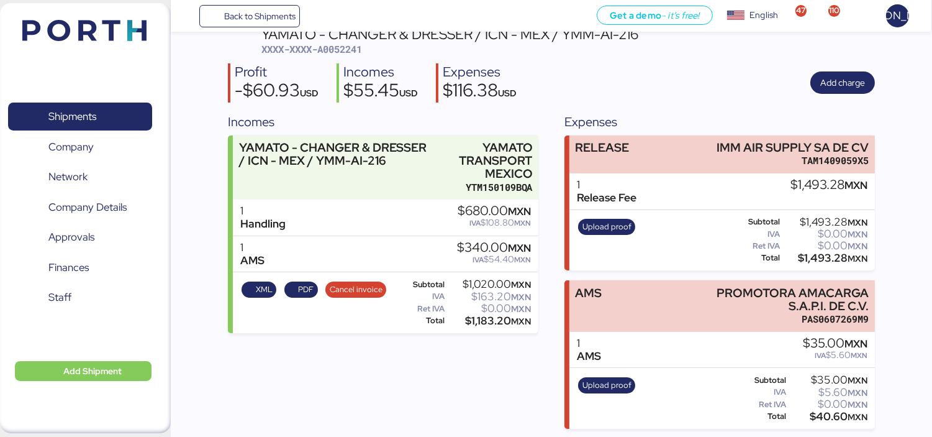
scroll to position [0, 0]
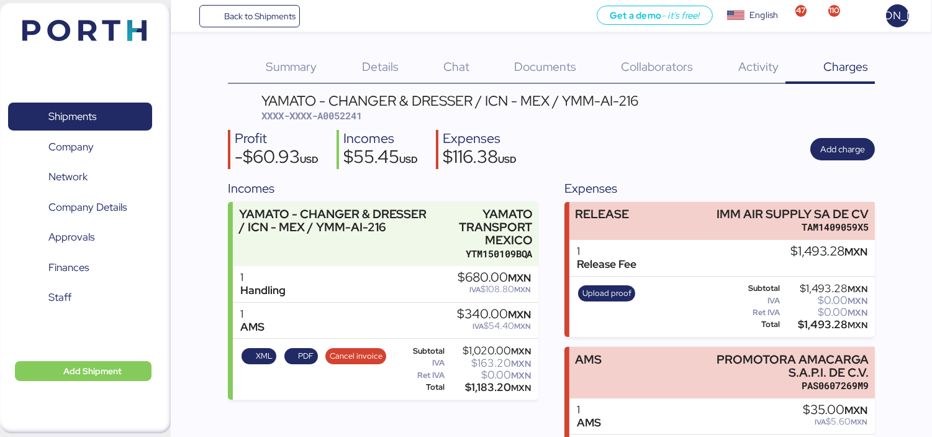
click at [342, 116] on span "XXXX-XXXX-A0052241" at bounding box center [311, 115] width 101 height 12
copy span "A0052241"
